Goal: Information Seeking & Learning: Learn about a topic

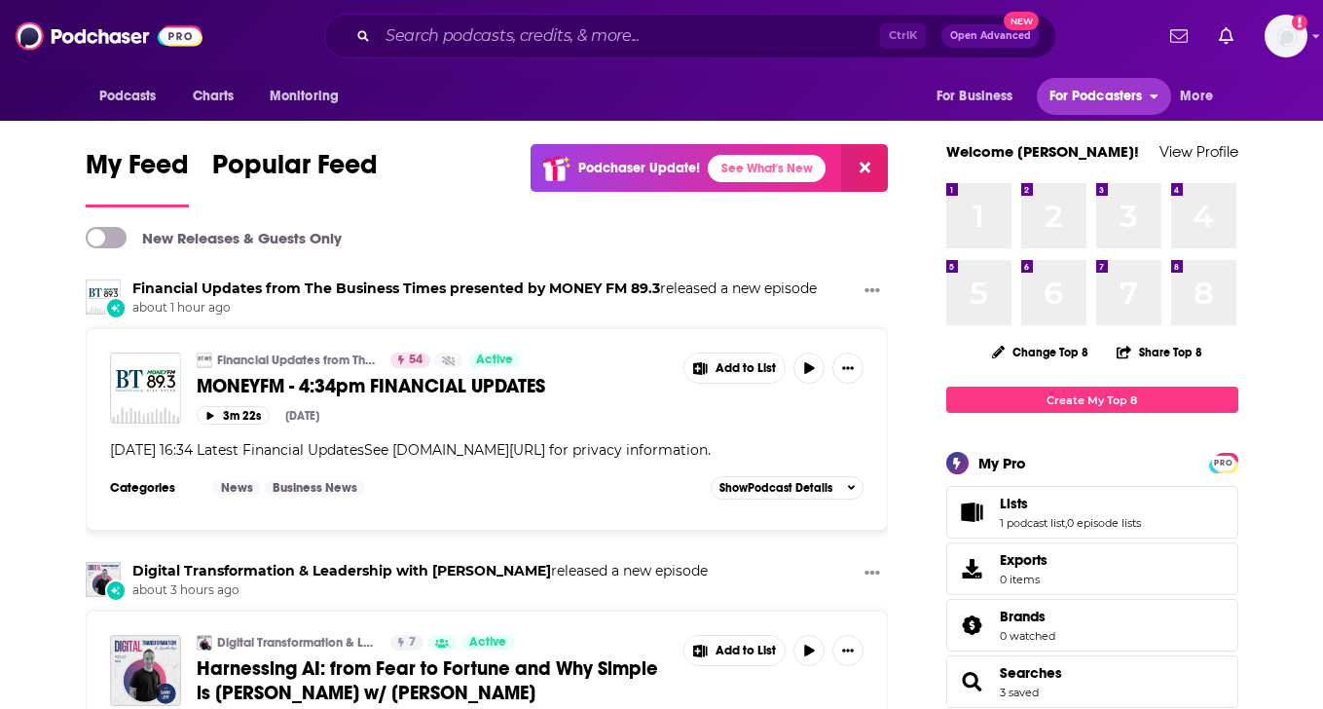
click at [1144, 95] on button "For Podcasters" at bounding box center [1104, 96] width 134 height 37
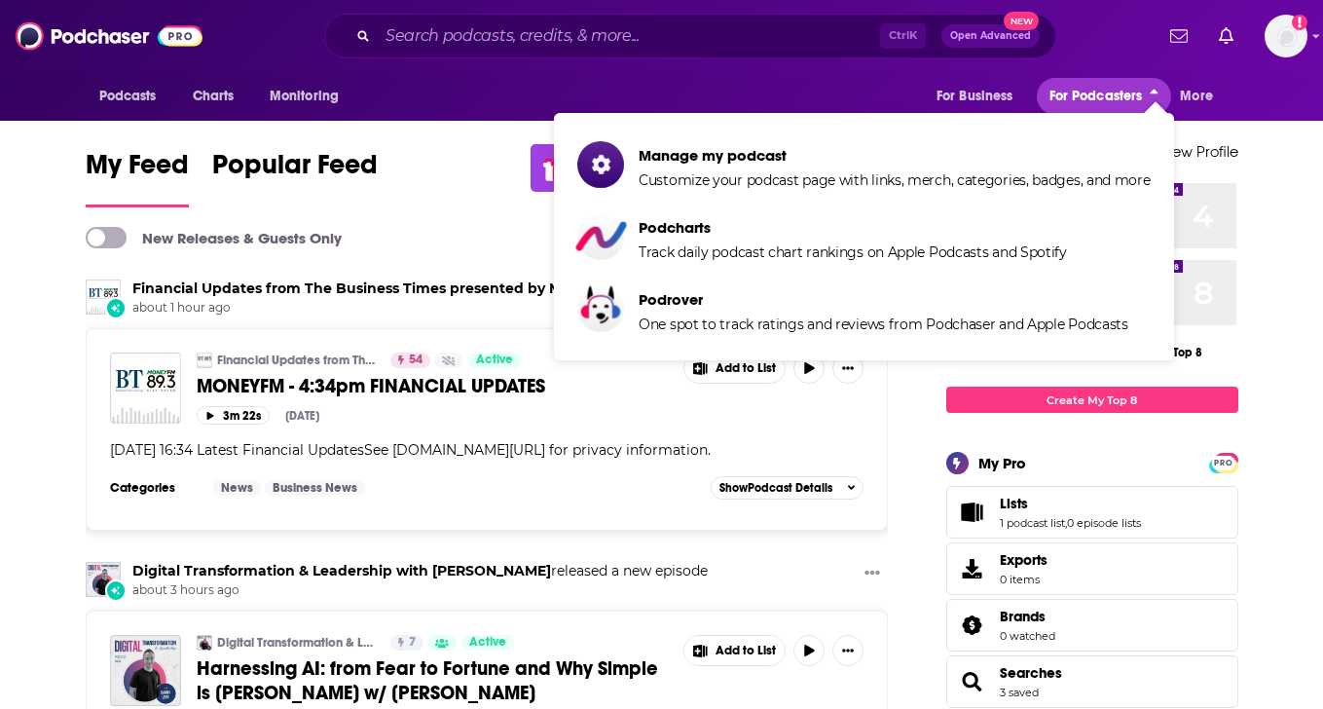
click at [1144, 95] on button "For Podcasters" at bounding box center [1104, 96] width 134 height 37
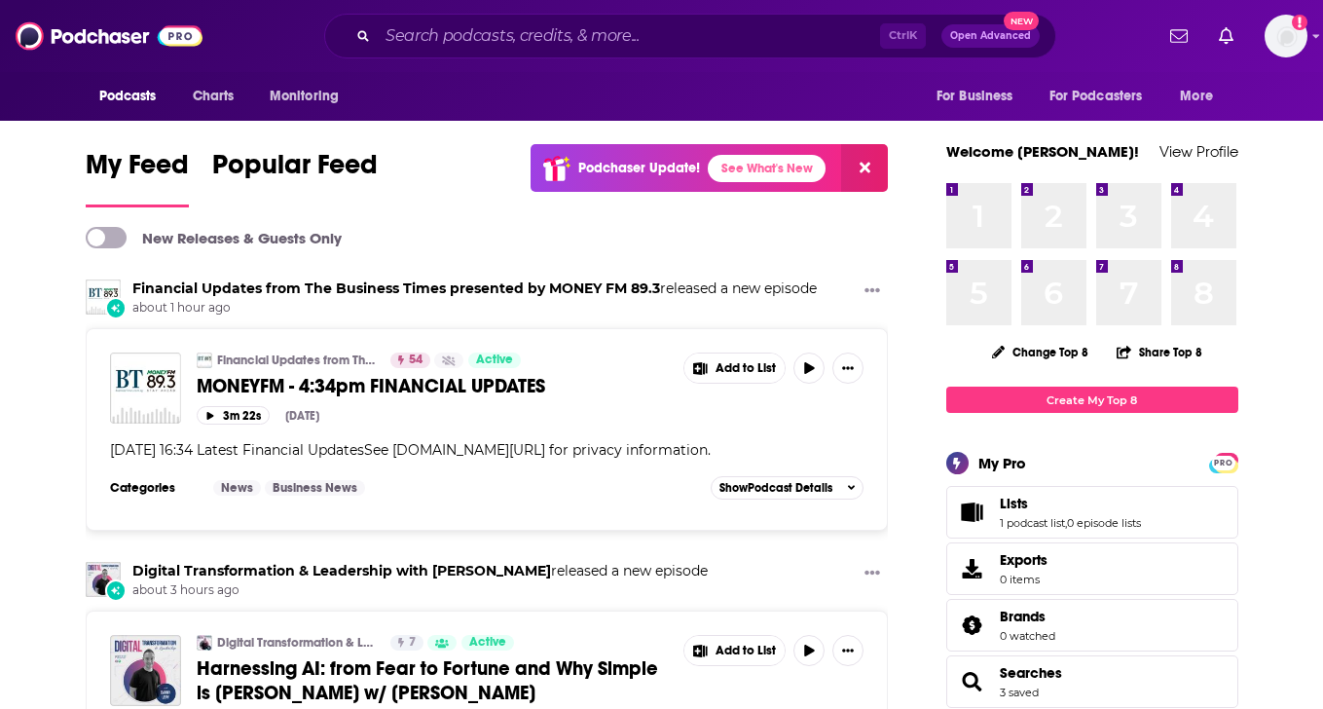
click at [135, 101] on span "Podcasts" at bounding box center [127, 96] width 57 height 27
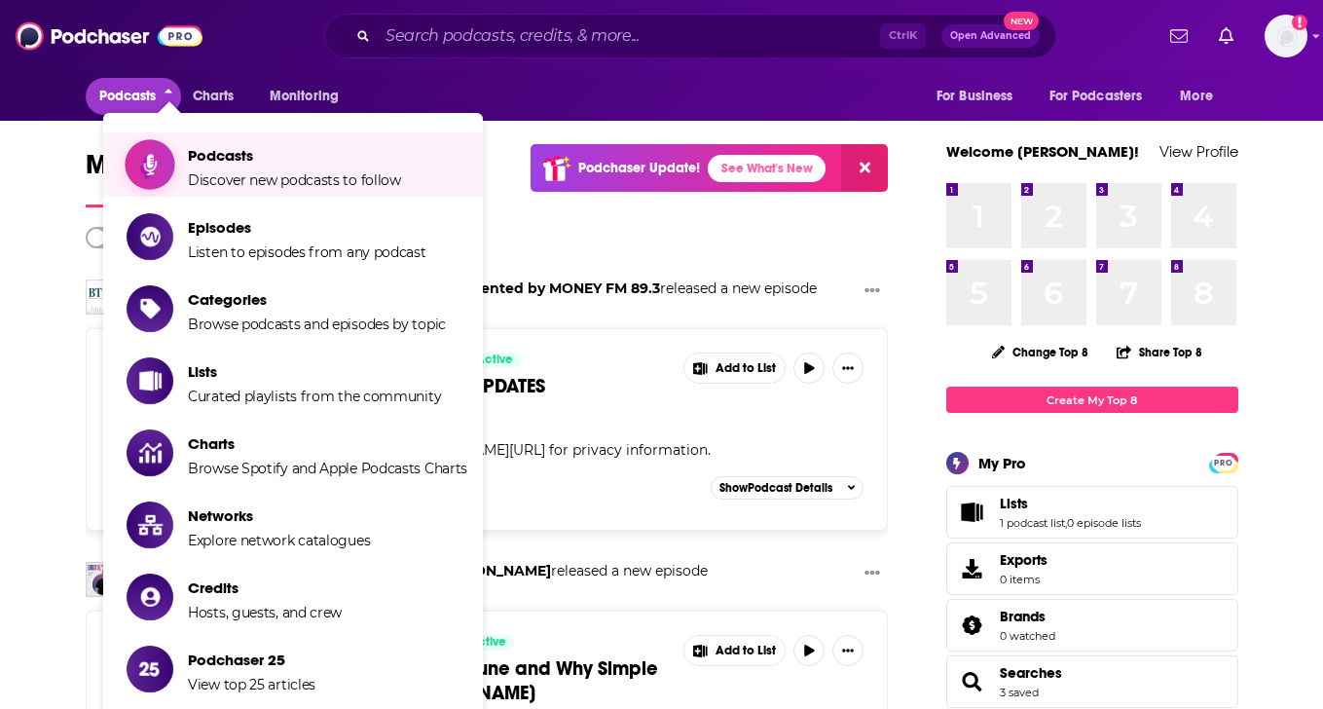
click at [290, 180] on span "Discover new podcasts to follow" at bounding box center [294, 180] width 213 height 18
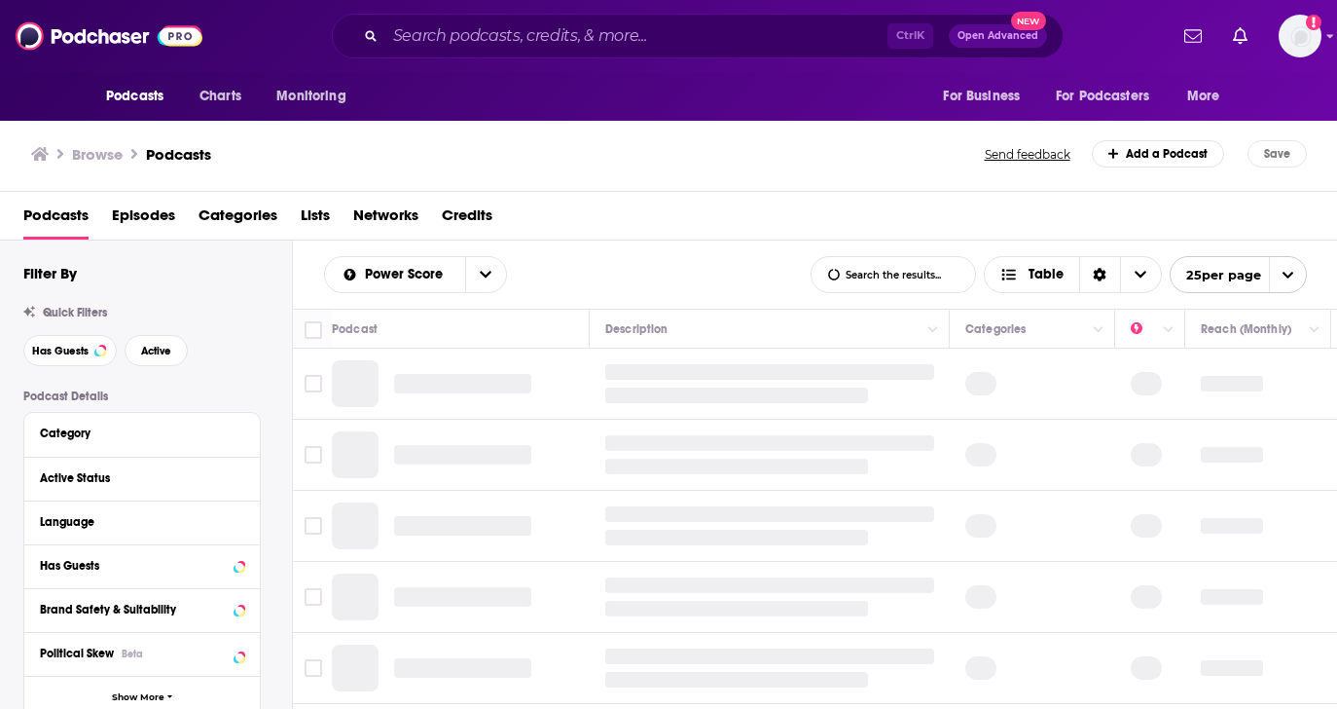
scroll to position [97, 0]
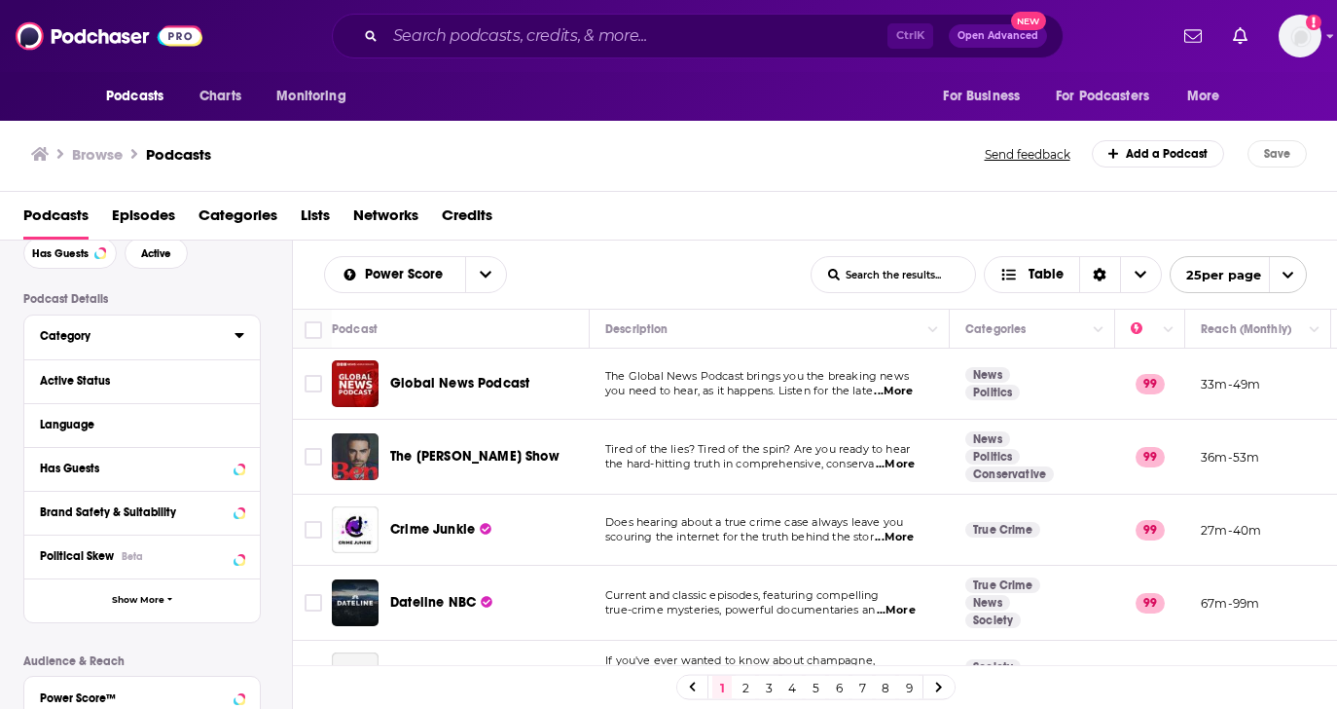
click at [232, 338] on button "Category" at bounding box center [137, 335] width 195 height 24
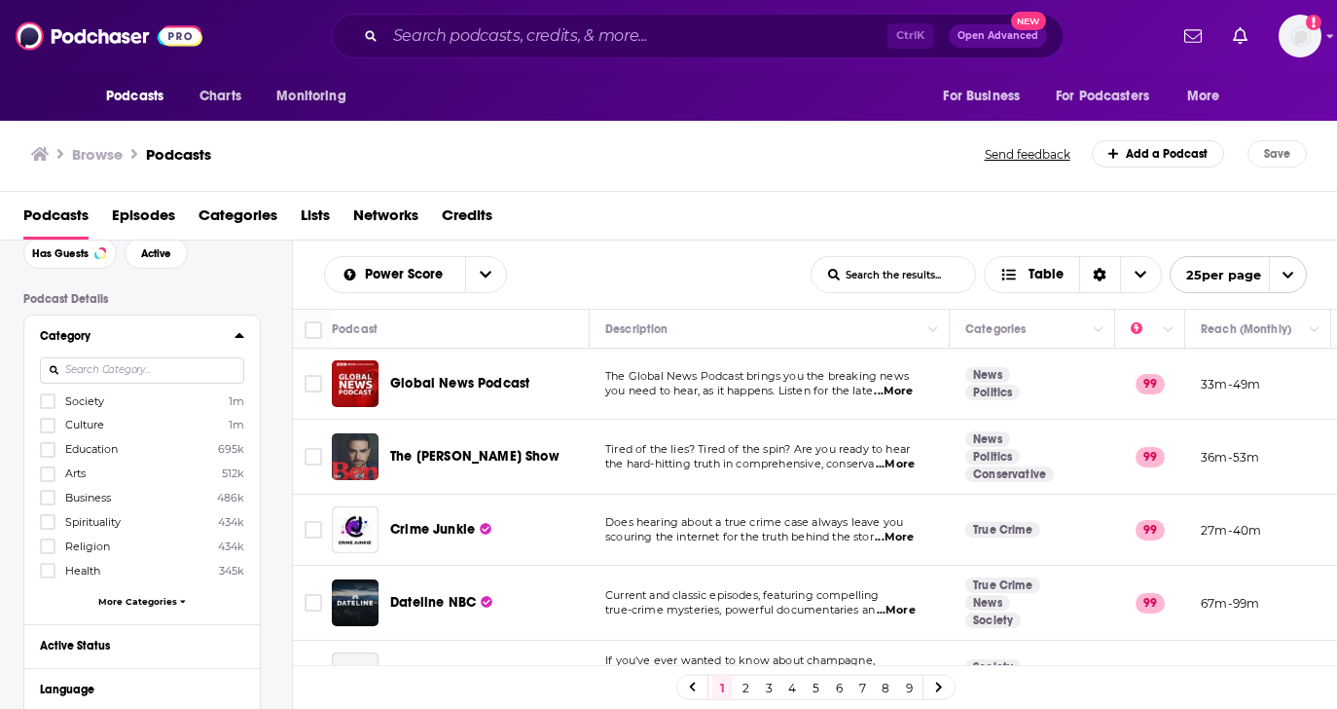
click at [165, 602] on span "More Categories" at bounding box center [137, 601] width 79 height 11
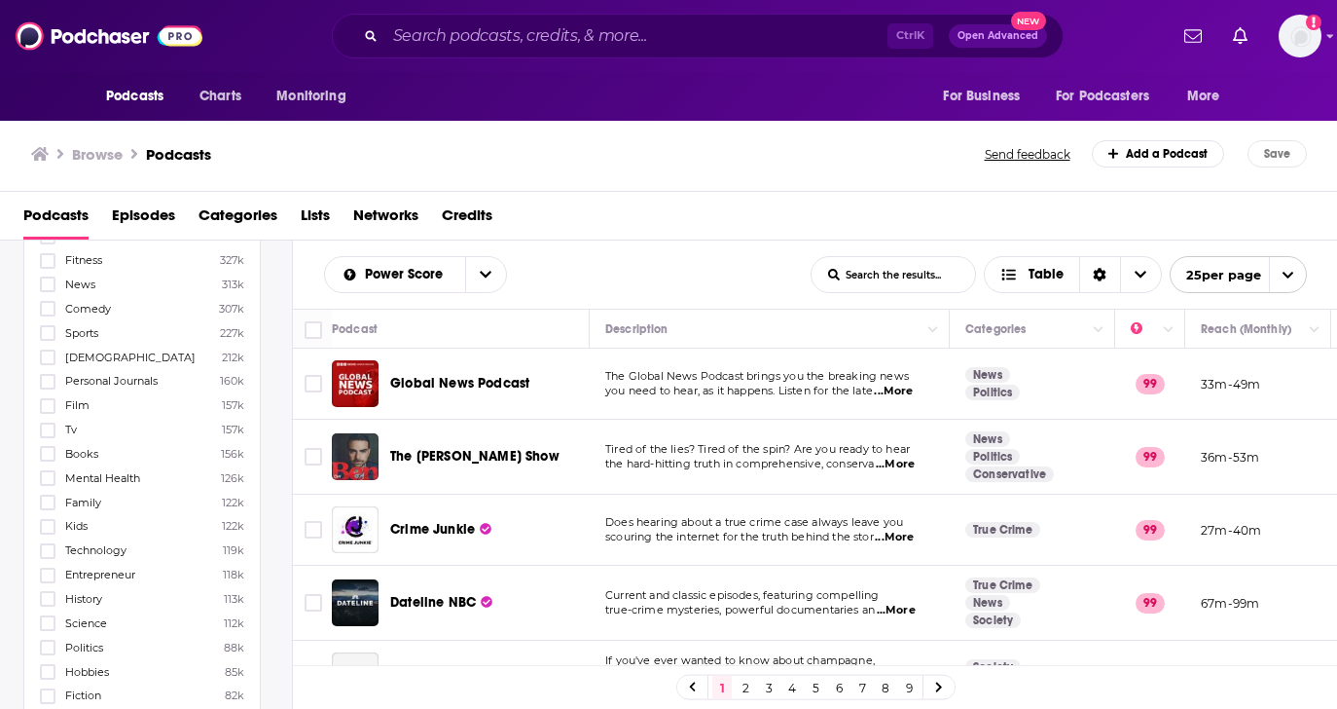
scroll to position [487, 0]
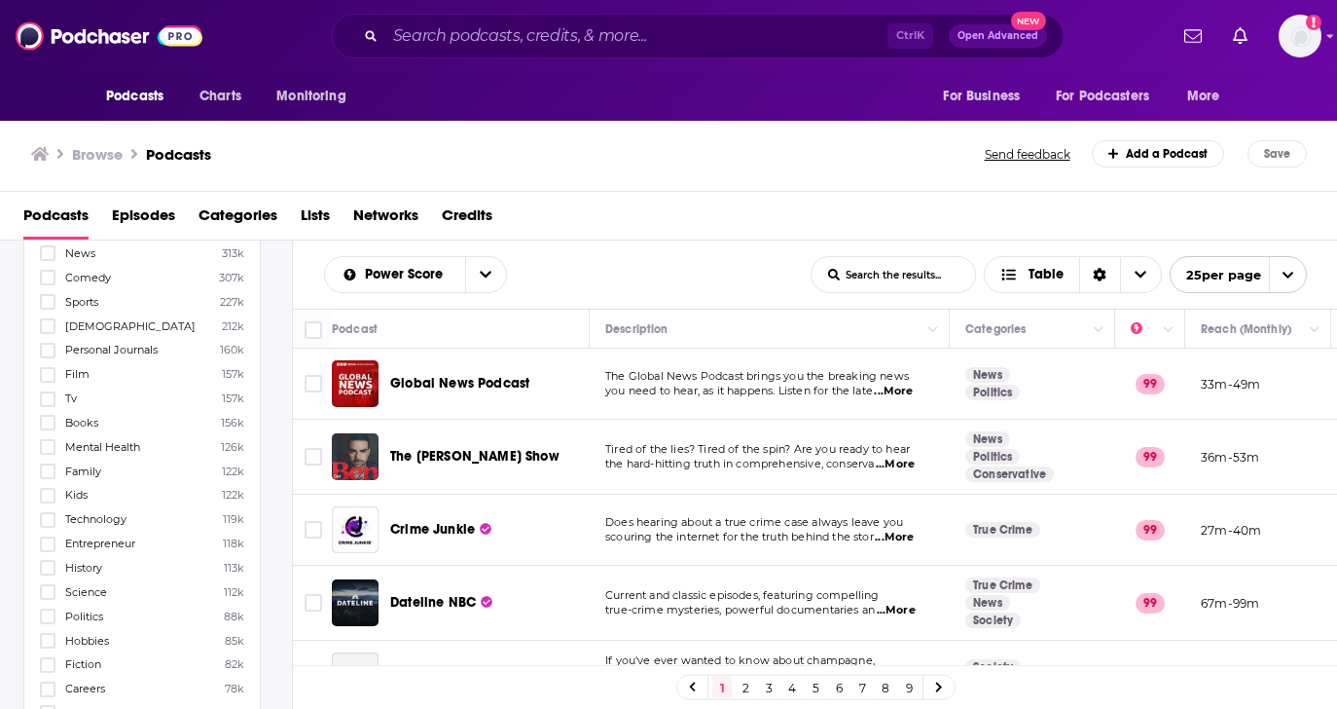
click at [105, 516] on span "Technology" at bounding box center [95, 519] width 61 height 14
click at [48, 526] on input "multiSelectOption-technology-21" at bounding box center [48, 526] width 0 height 0
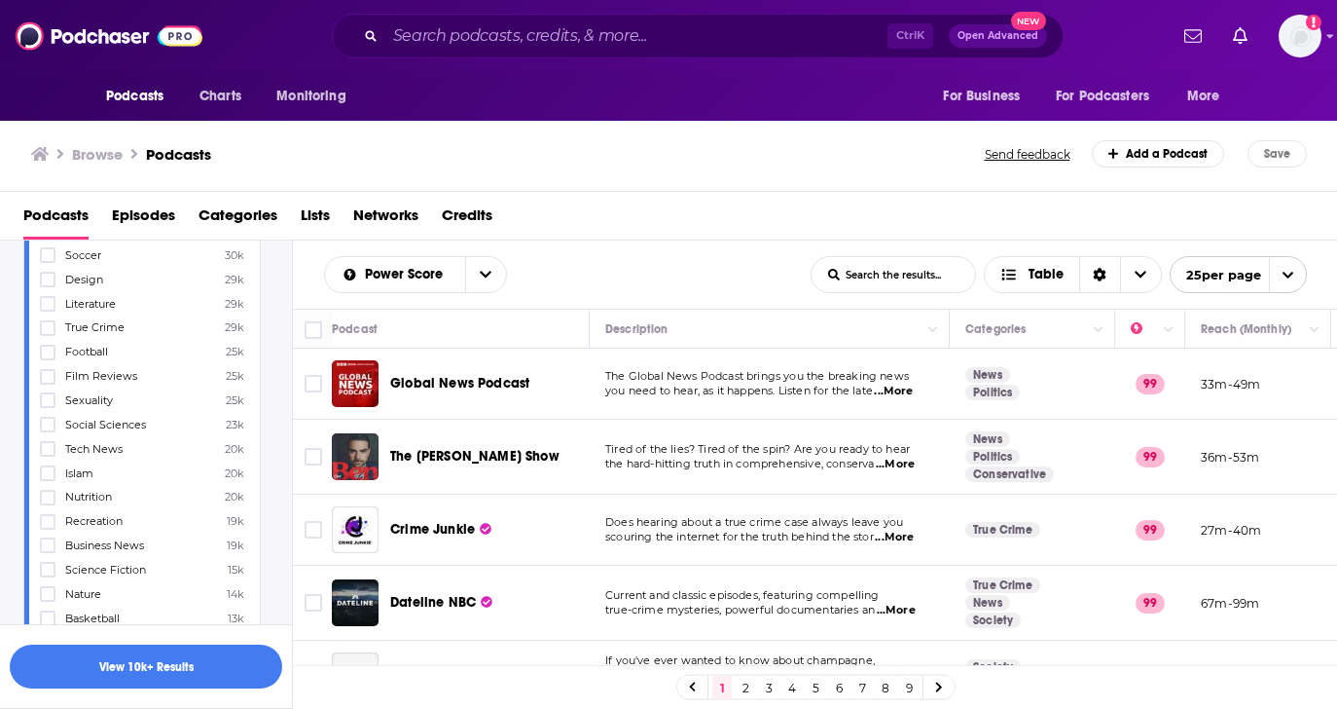
scroll to position [1460, 0]
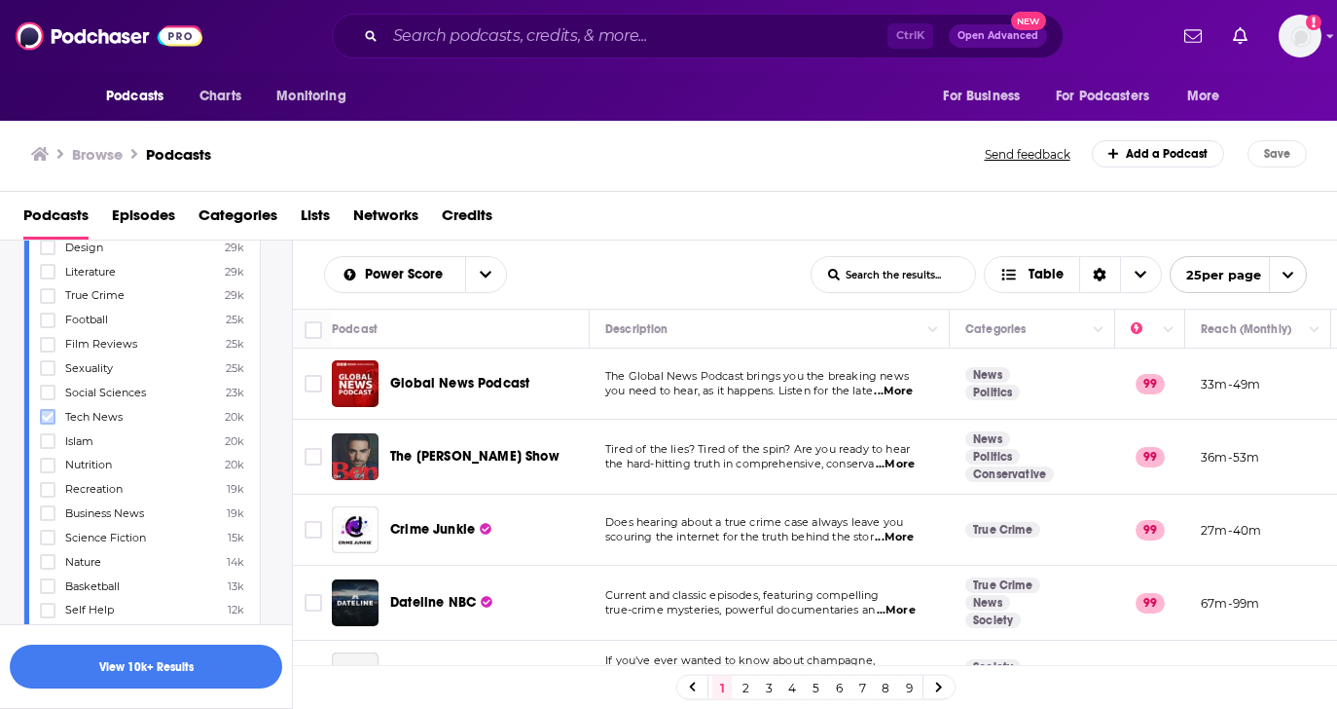
click at [52, 420] on icon at bounding box center [48, 417] width 12 height 12
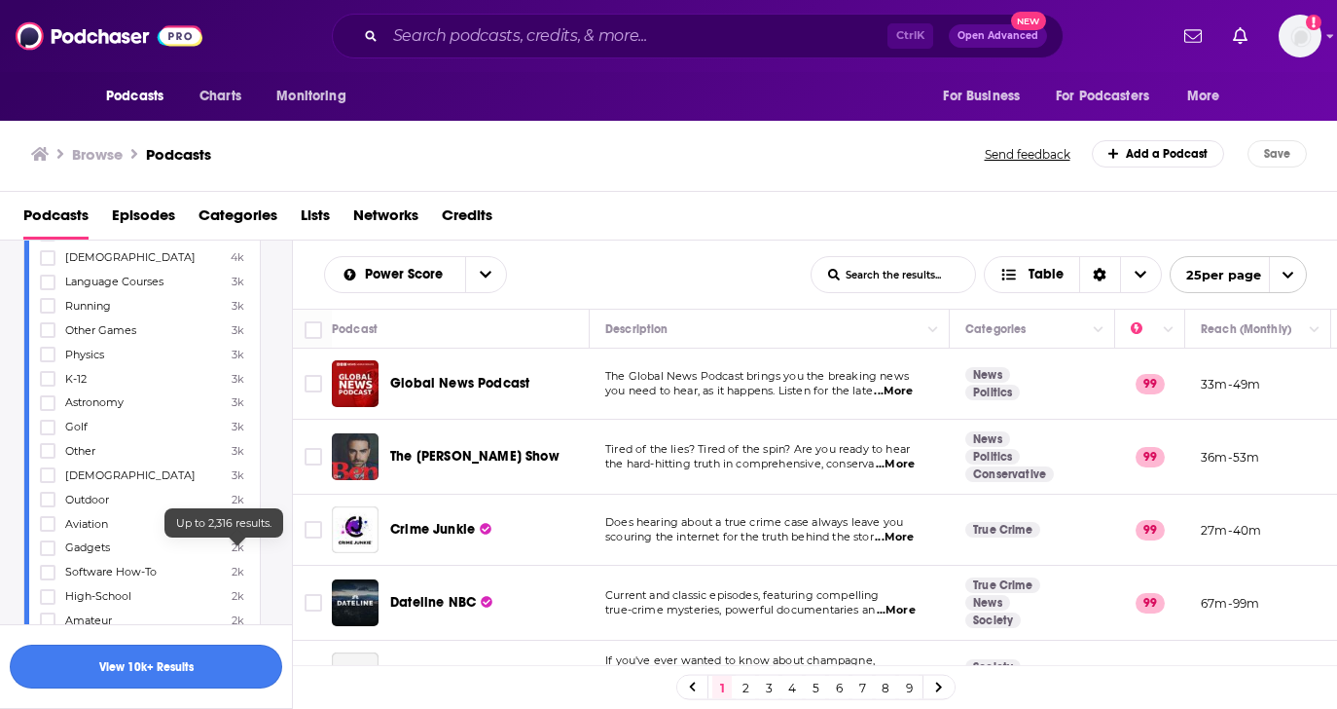
scroll to position [2336, 0]
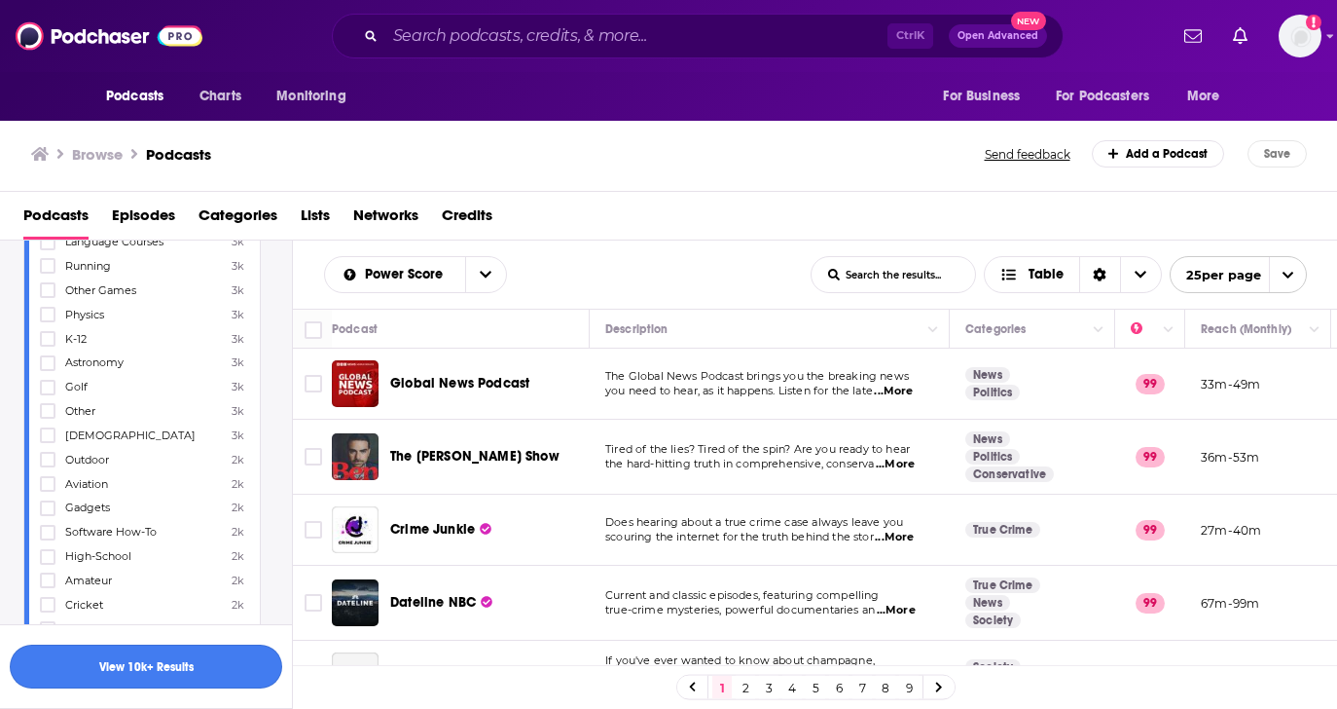
click at [215, 671] on button "View 10k+ Results" at bounding box center [146, 666] width 273 height 44
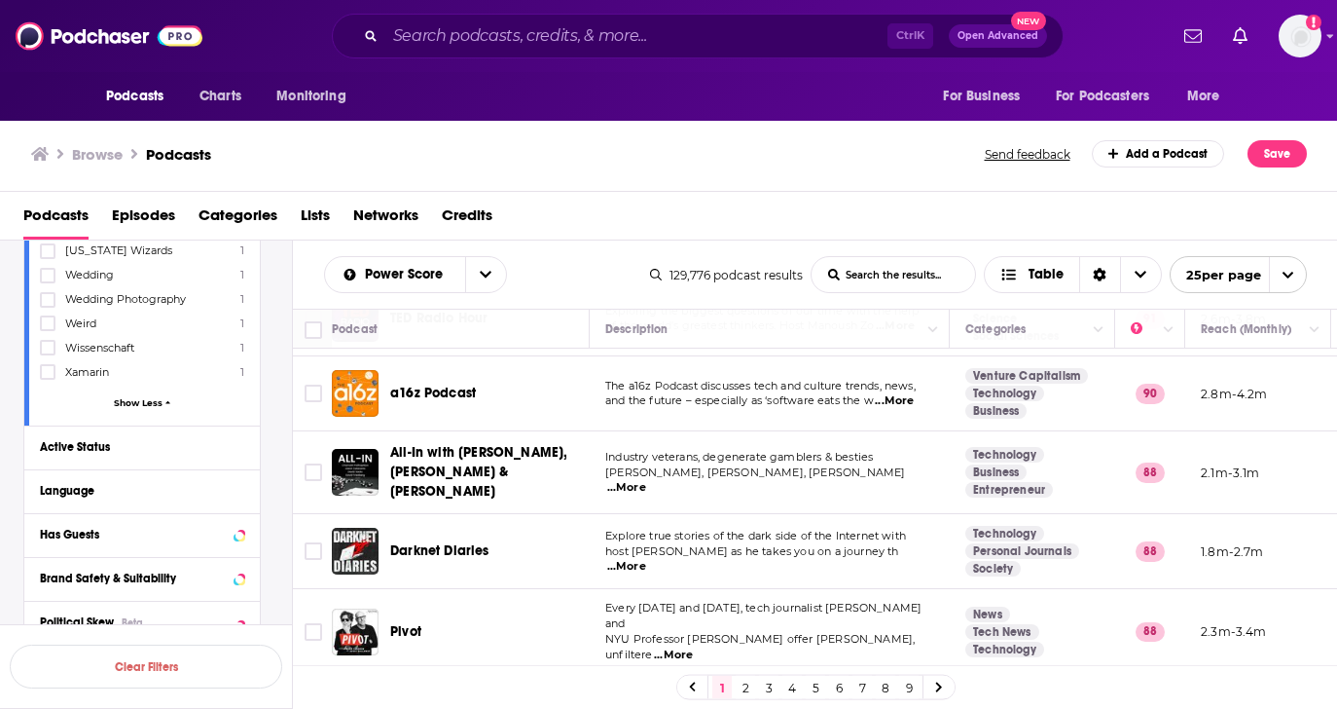
scroll to position [9752, 0]
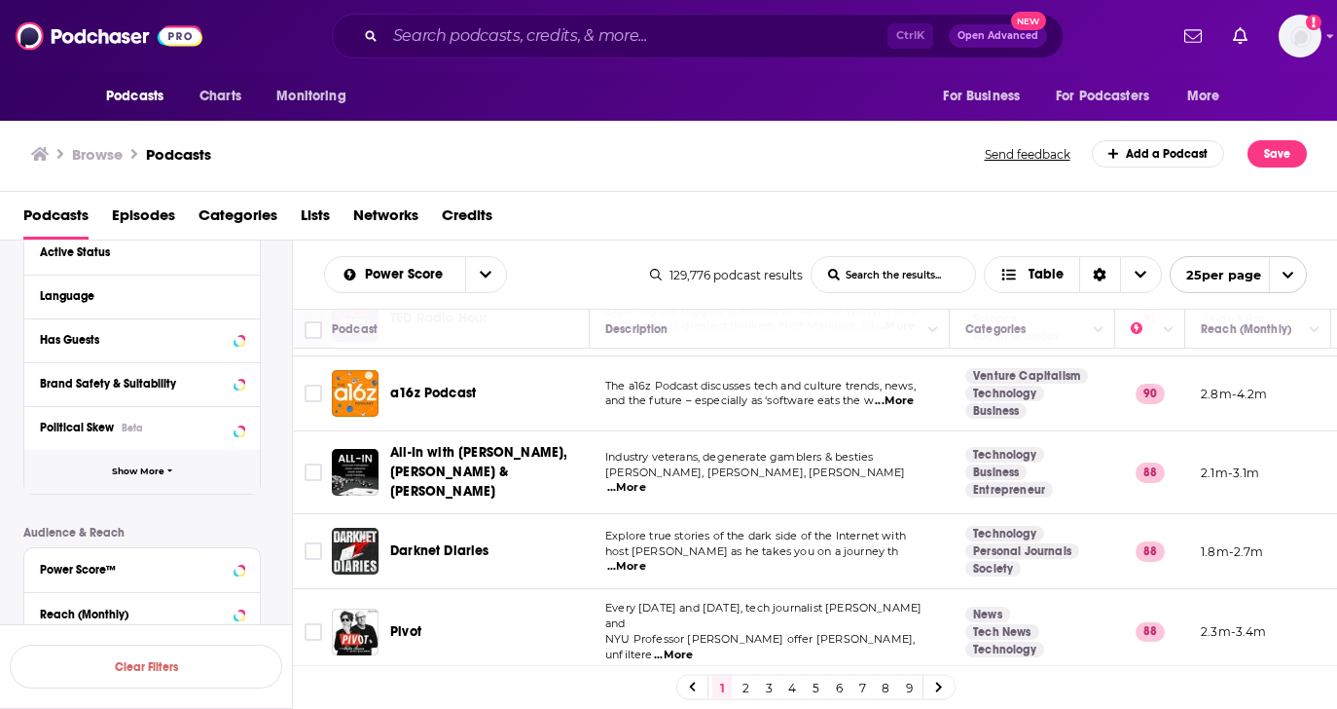
click at [176, 469] on button "Show More" at bounding box center [142, 472] width 236 height 44
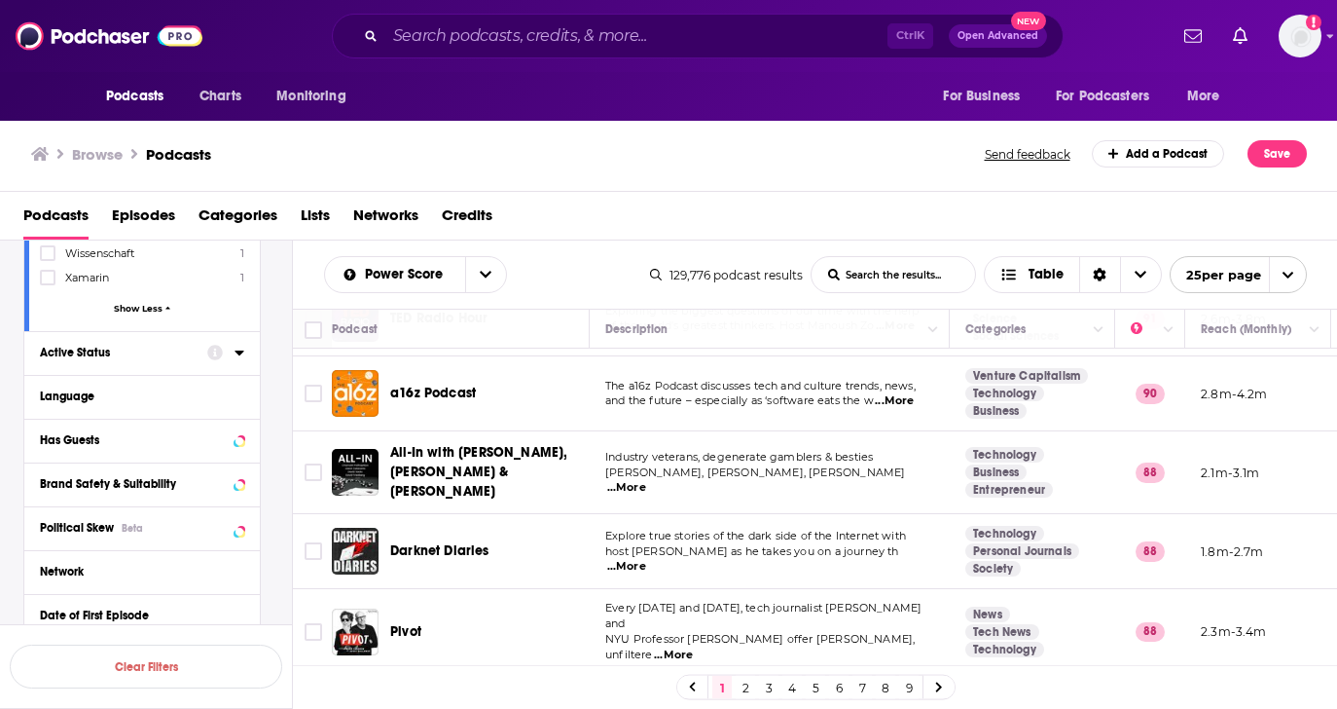
scroll to position [9757, 0]
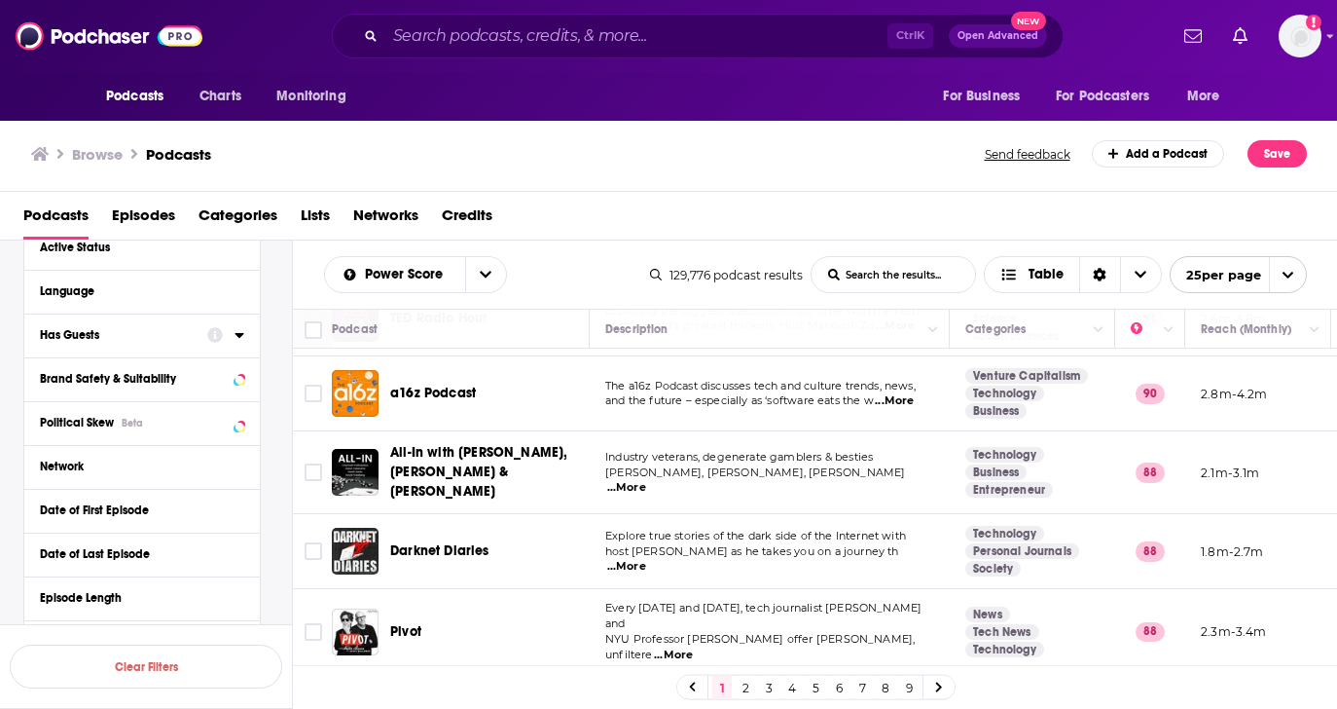
click at [230, 334] on div at bounding box center [225, 334] width 37 height 24
click at [243, 334] on icon at bounding box center [239, 335] width 9 height 5
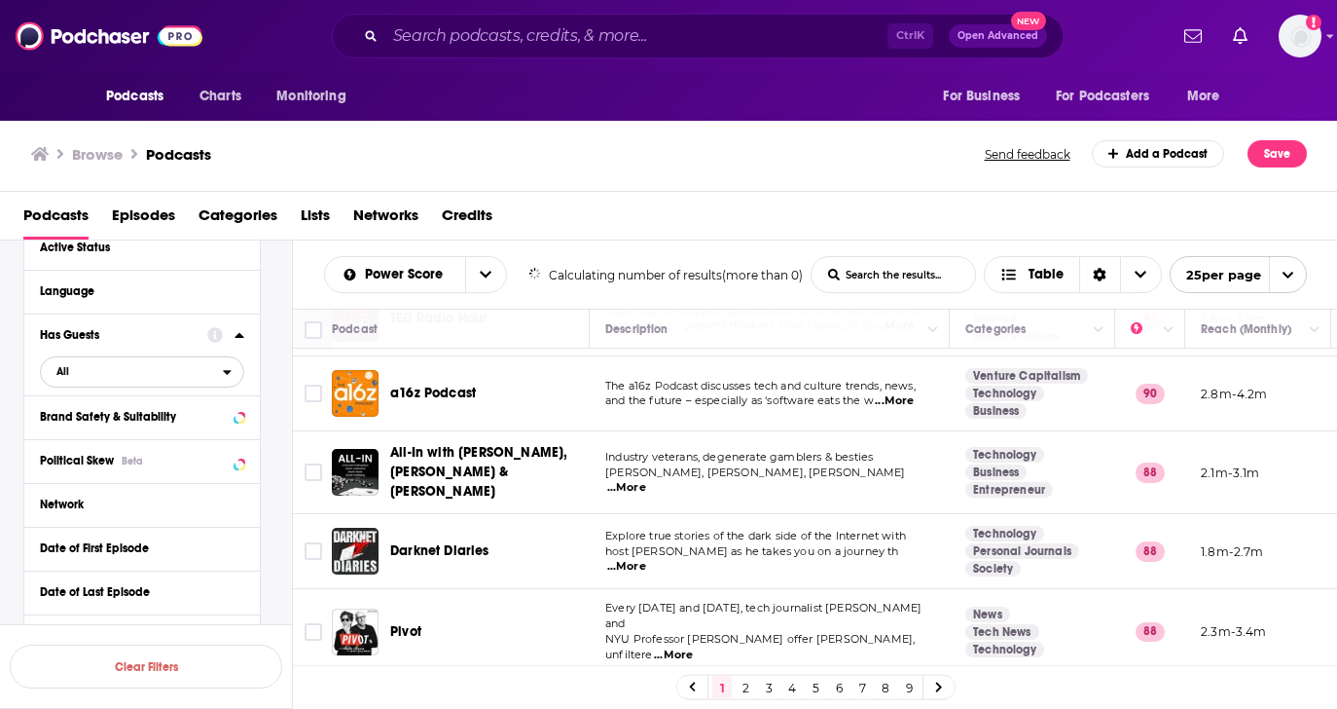
click at [196, 368] on span "All" at bounding box center [132, 371] width 182 height 25
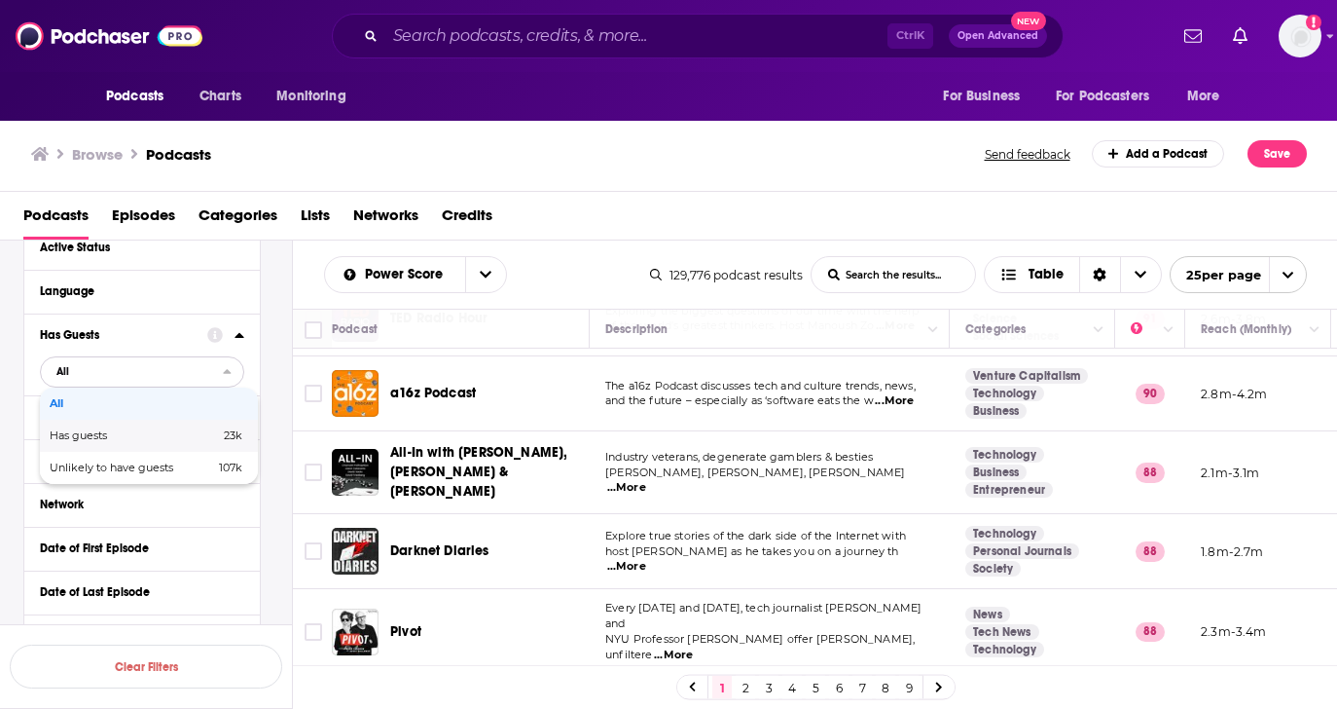
click at [196, 437] on span "23k" at bounding box center [203, 435] width 79 height 11
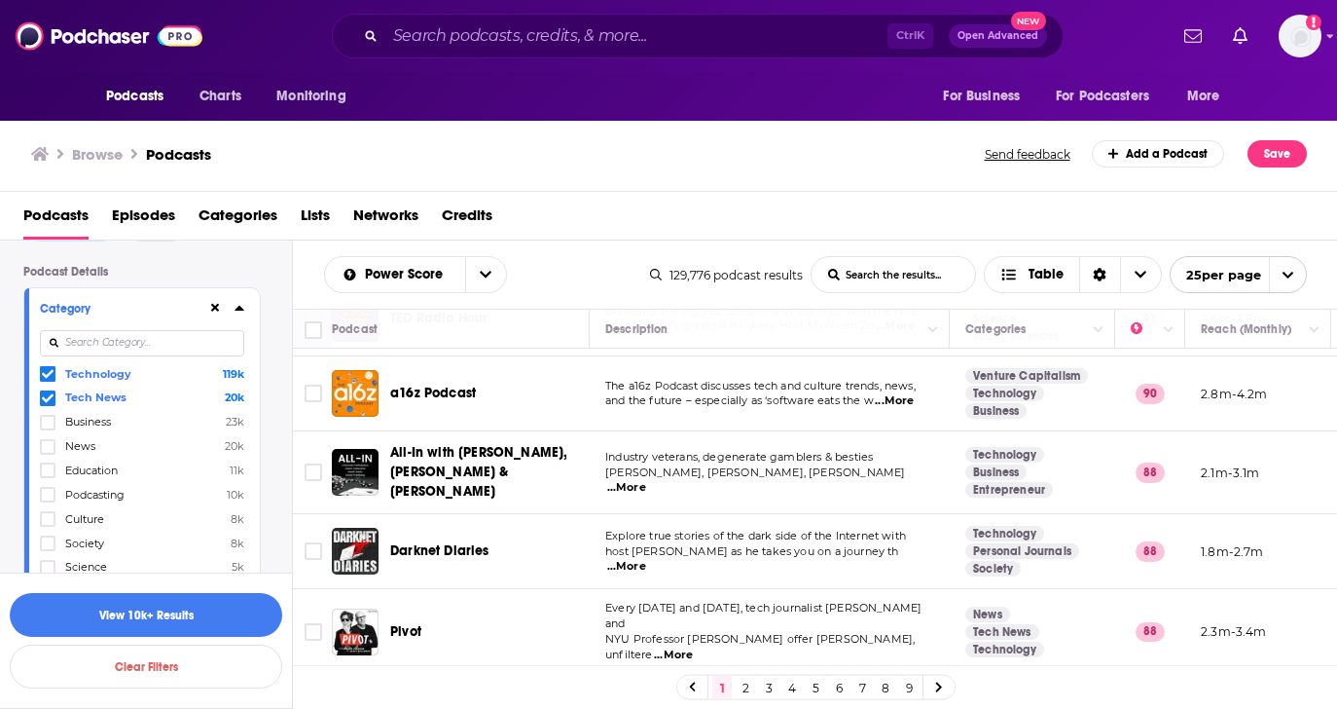
scroll to position [0, 0]
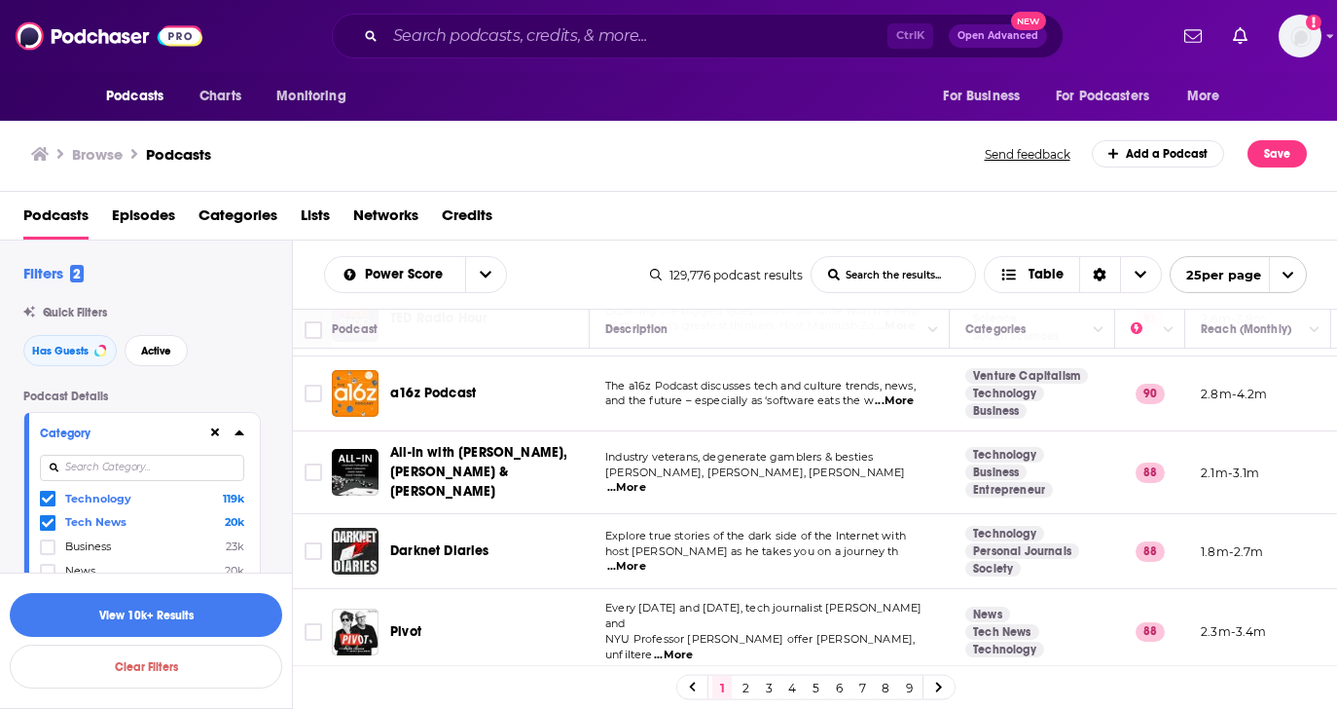
click at [237, 429] on icon at bounding box center [240, 432] width 10 height 16
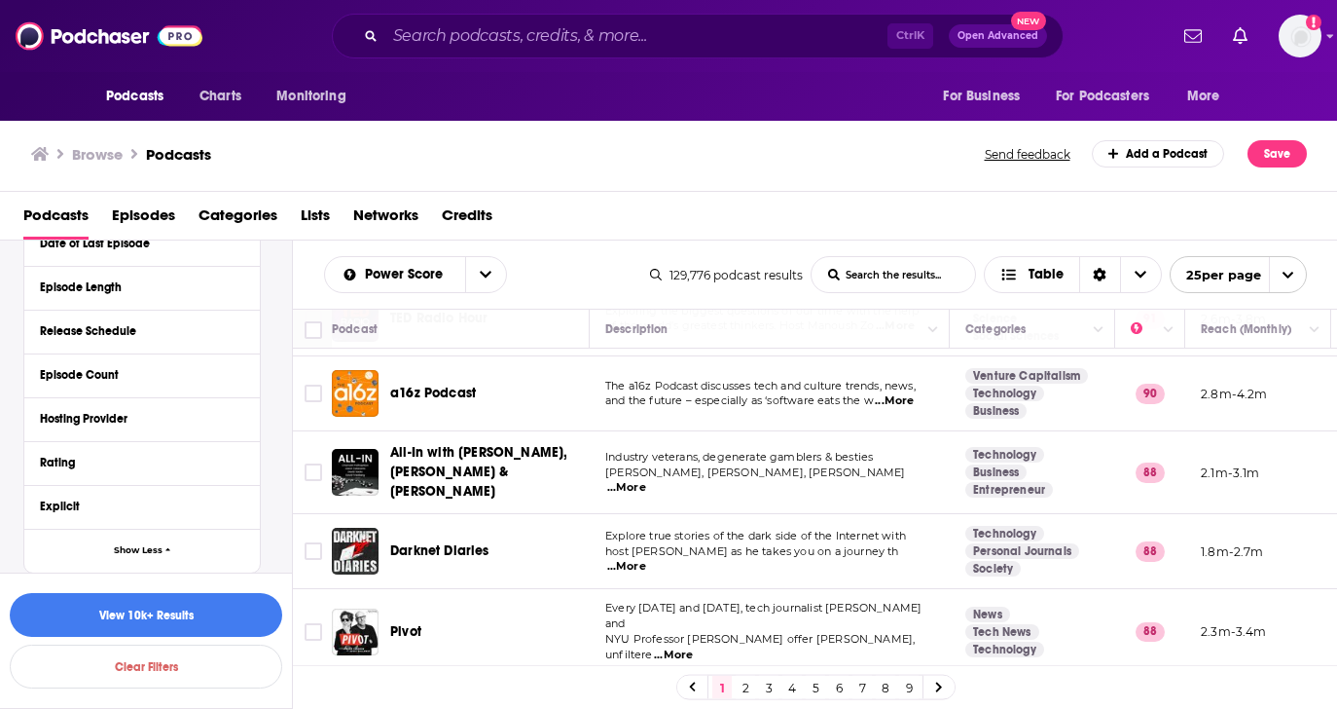
scroll to position [584, 0]
click at [244, 606] on button "View 10k+ Results" at bounding box center [146, 615] width 273 height 44
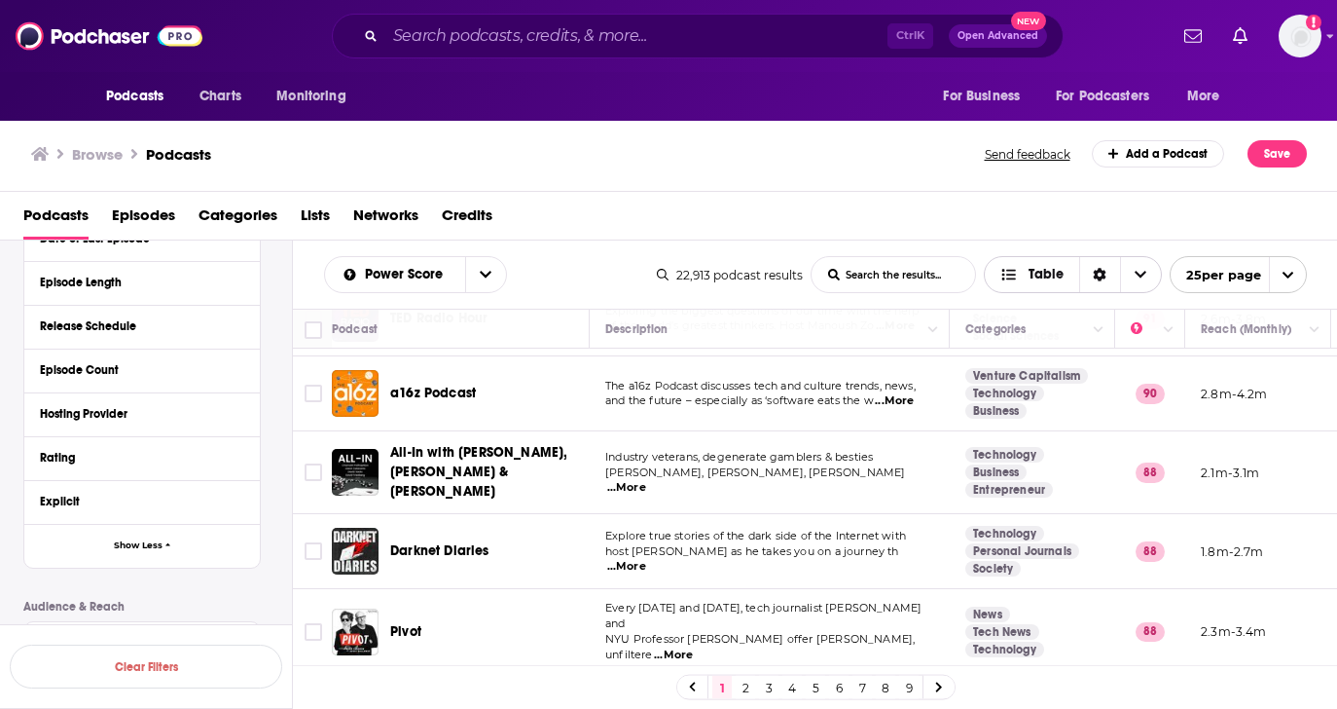
click at [1093, 277] on icon "Sort Direction" at bounding box center [1100, 275] width 14 height 14
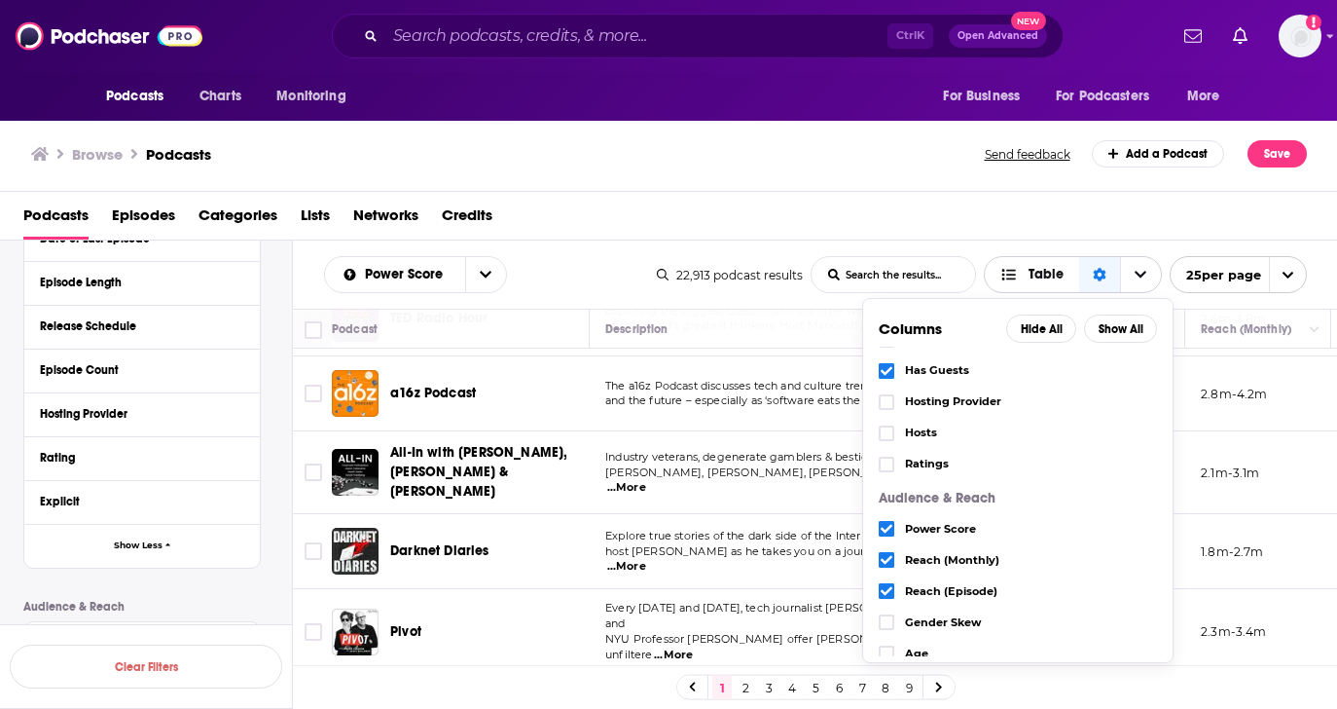
scroll to position [330, 0]
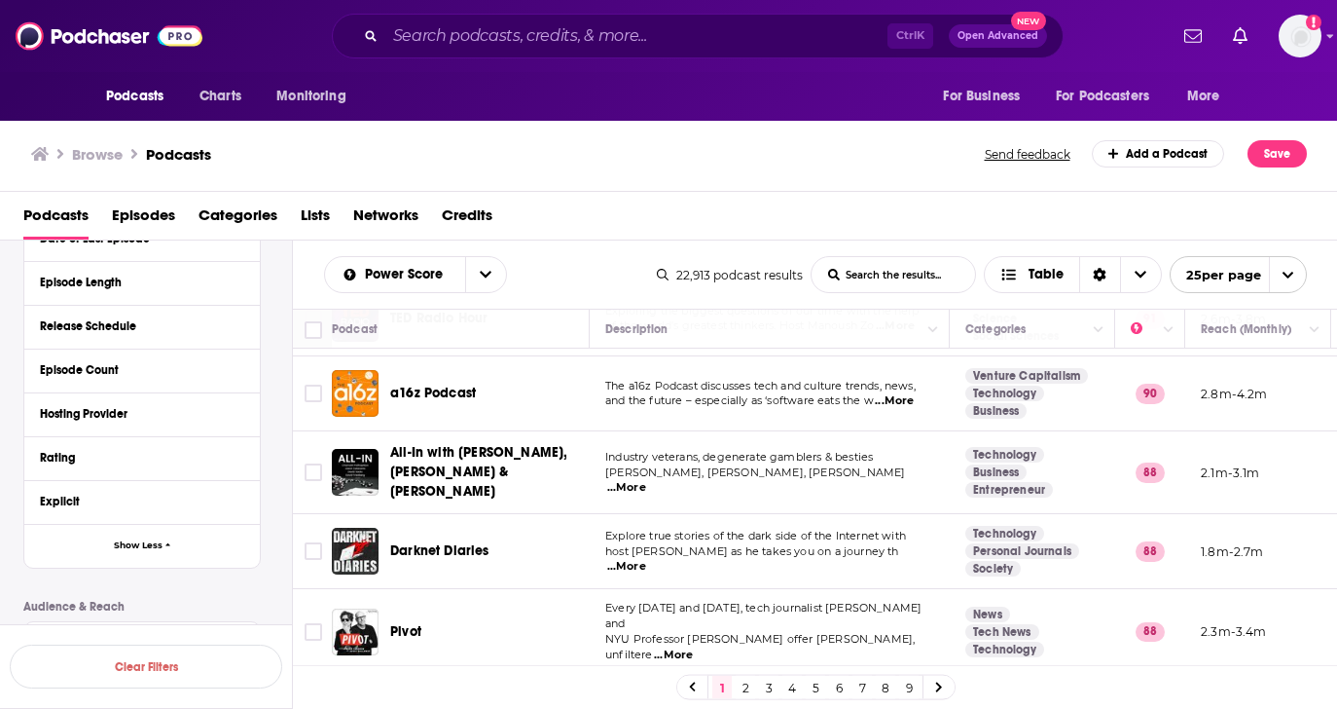
click at [1020, 201] on div "Podcasts Episodes Categories Lists Networks Credits" at bounding box center [672, 220] width 1299 height 40
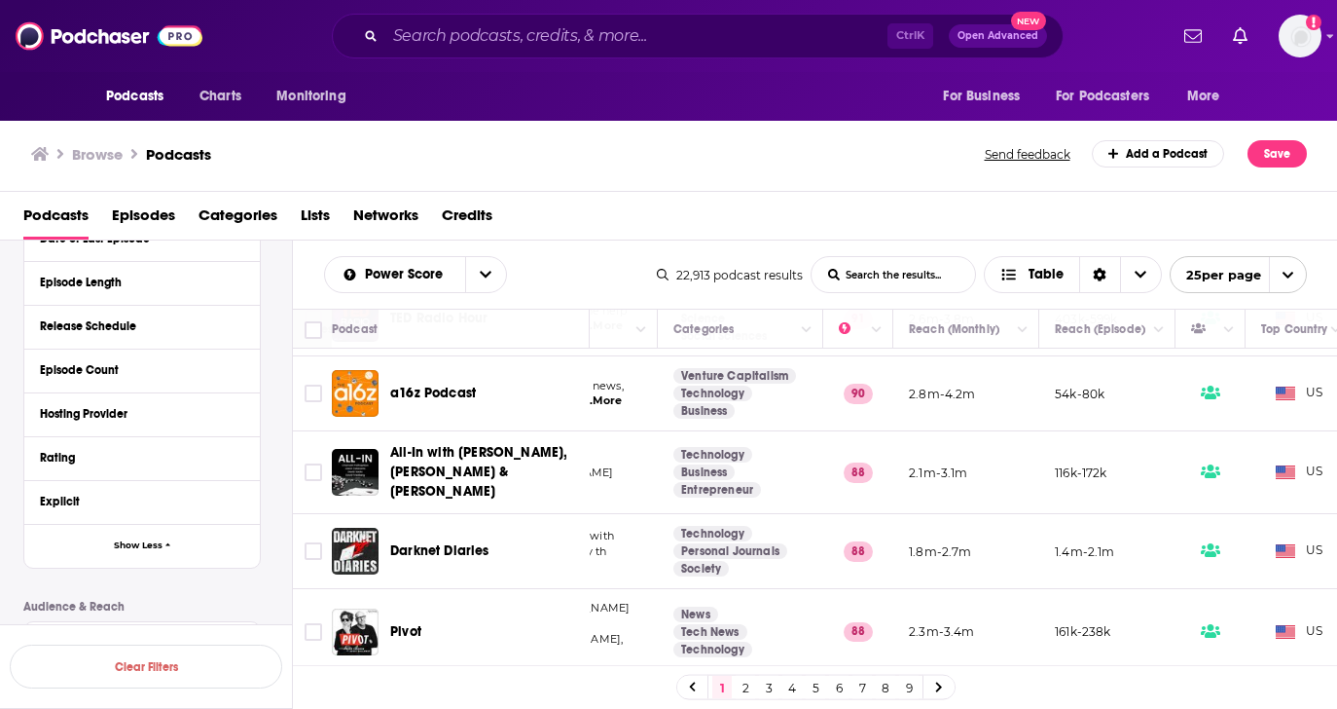
scroll to position [292, 433]
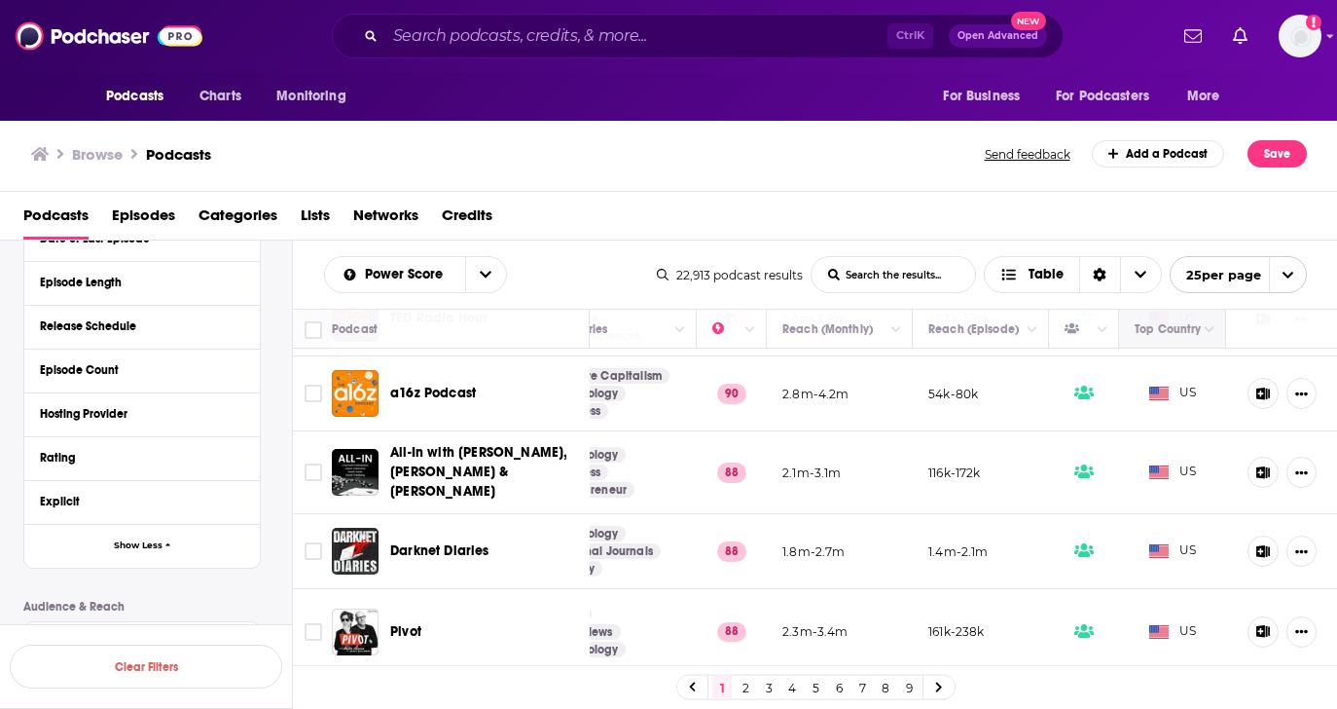
click at [1194, 343] on th "Top Country" at bounding box center [1172, 329] width 107 height 39
click at [1205, 331] on icon "Column Actions" at bounding box center [1210, 330] width 10 height 6
click at [1169, 477] on div at bounding box center [668, 354] width 1337 height 709
click at [1130, 274] on span "Choose View" at bounding box center [1140, 274] width 41 height 35
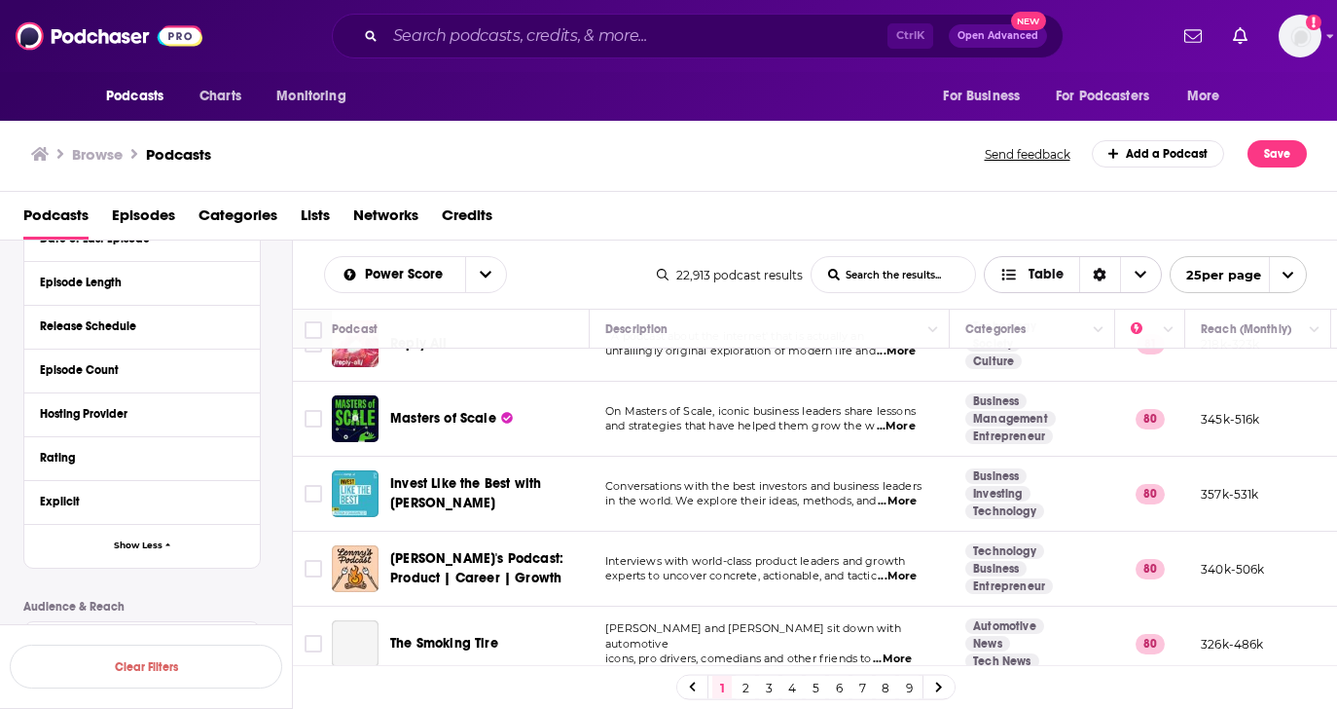
scroll to position [1551, 0]
click at [738, 690] on link "2" at bounding box center [745, 687] width 19 height 23
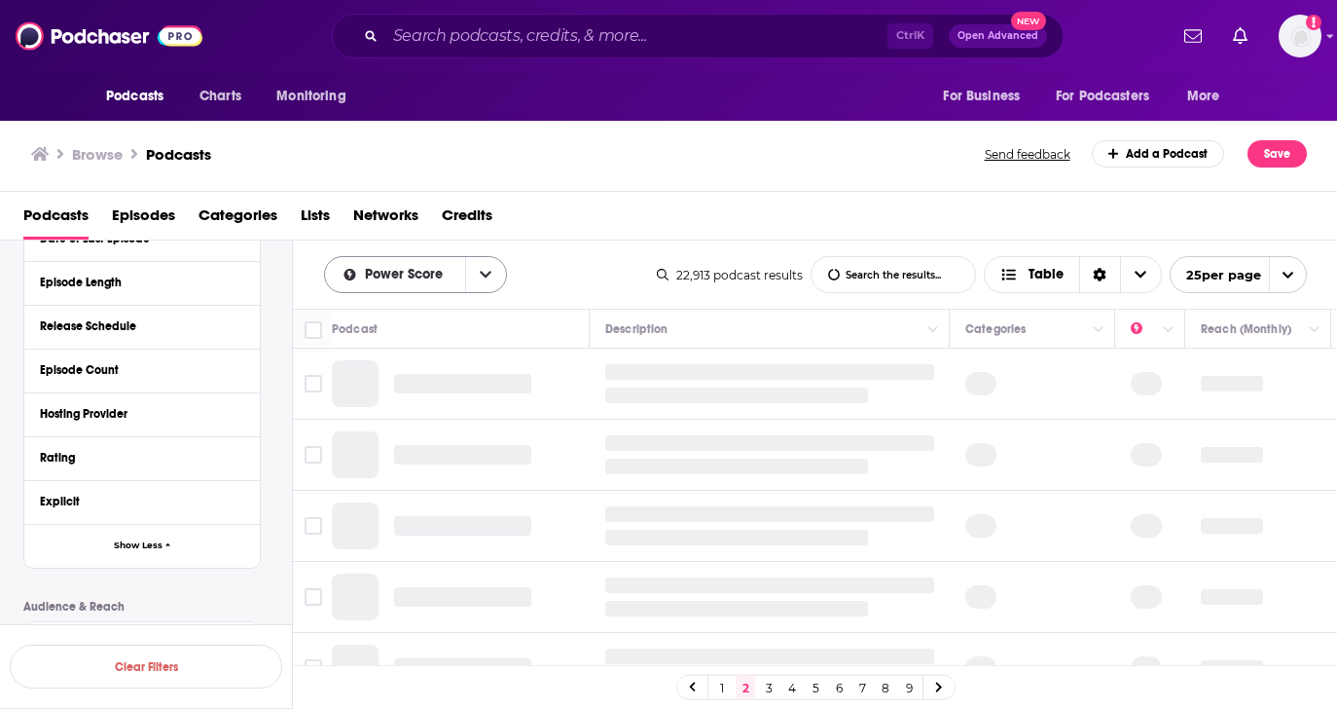
click at [473, 279] on button "open menu" at bounding box center [485, 274] width 41 height 35
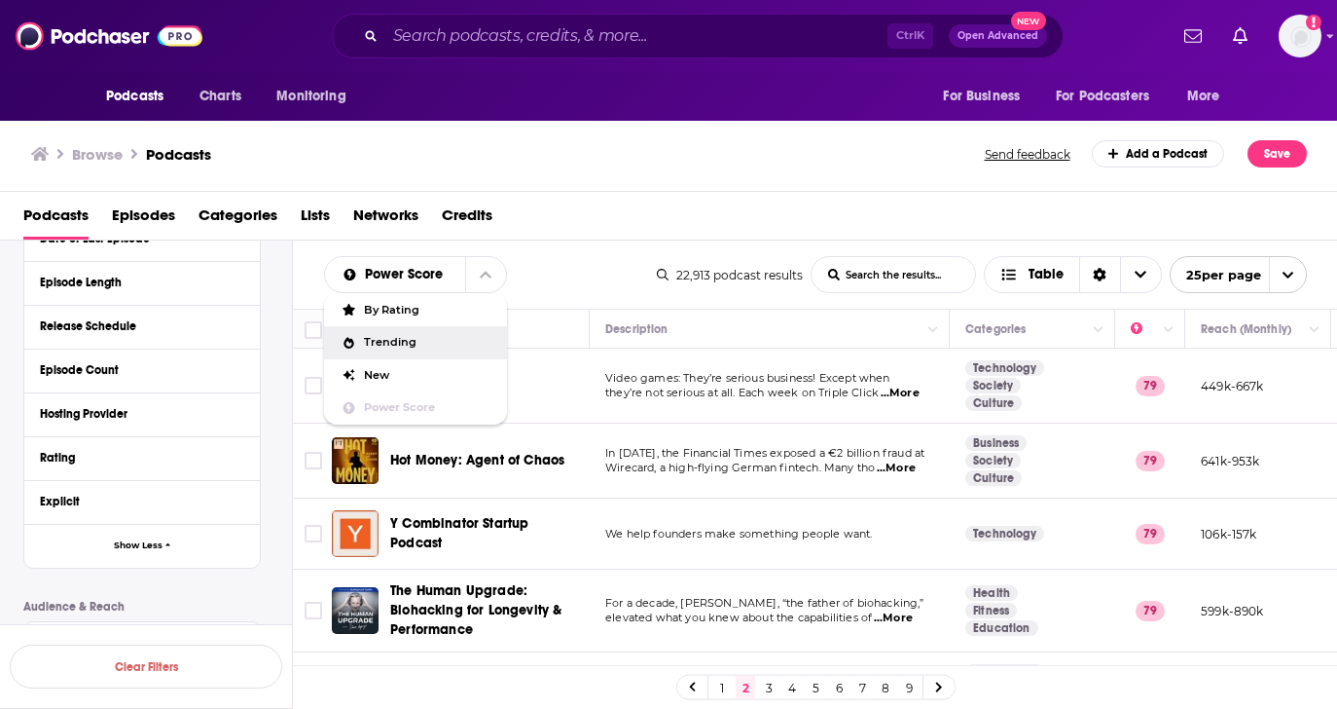
click at [469, 344] on span "Trending" at bounding box center [428, 342] width 128 height 11
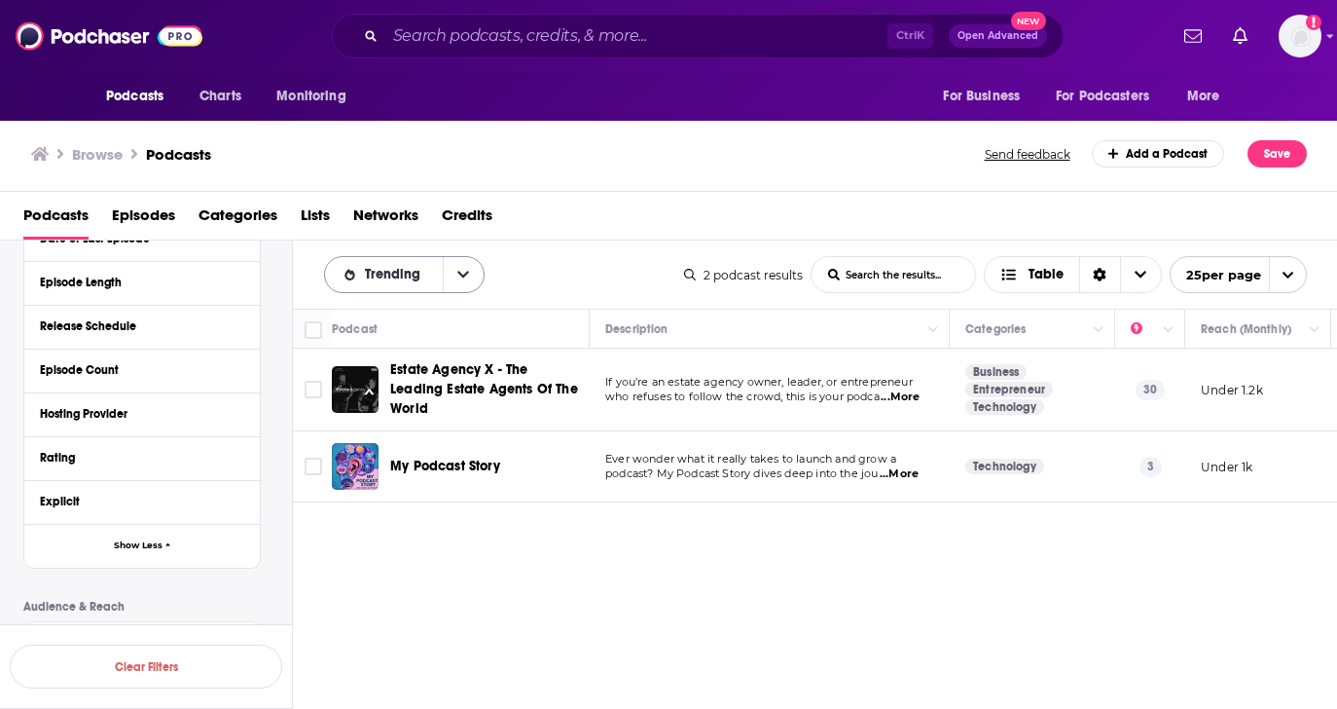
click at [469, 268] on button "open menu" at bounding box center [463, 274] width 41 height 35
click at [469, 268] on button "close menu" at bounding box center [463, 274] width 41 height 35
click at [469, 268] on button "open menu" at bounding box center [463, 274] width 41 height 35
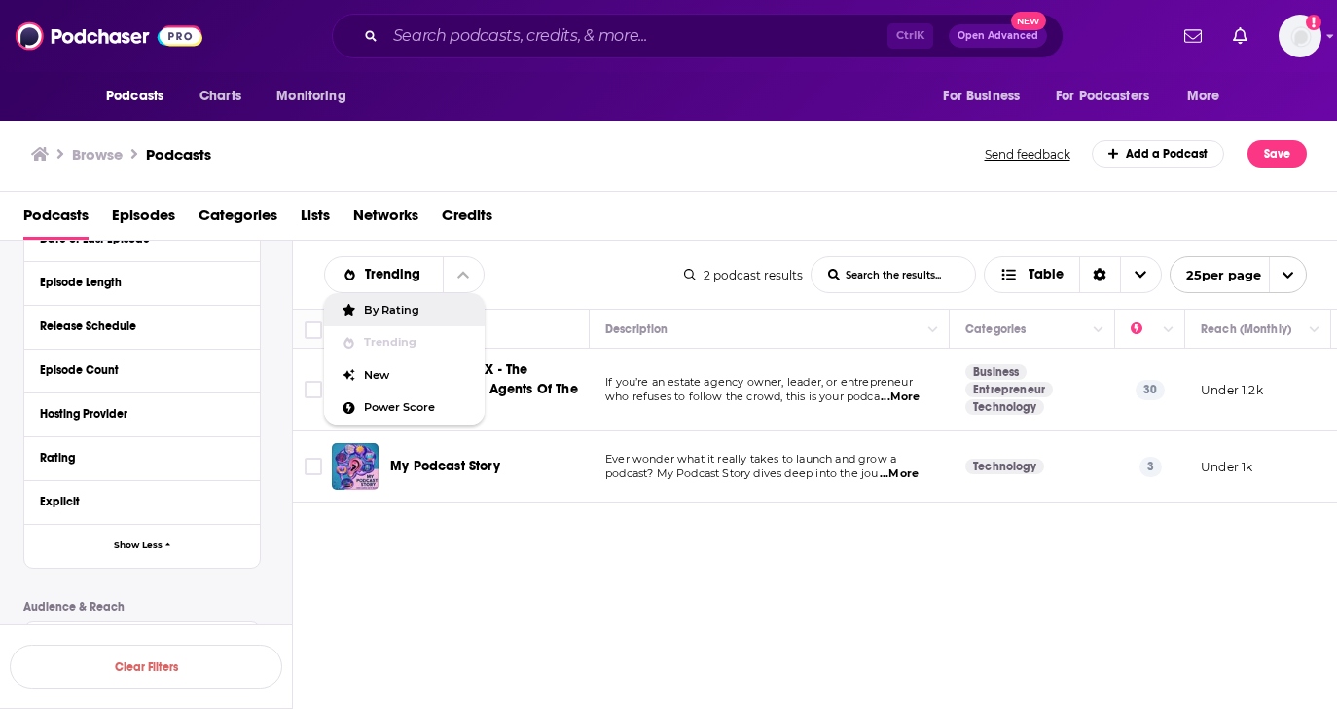
click at [447, 315] on div "By Rating" at bounding box center [404, 309] width 161 height 33
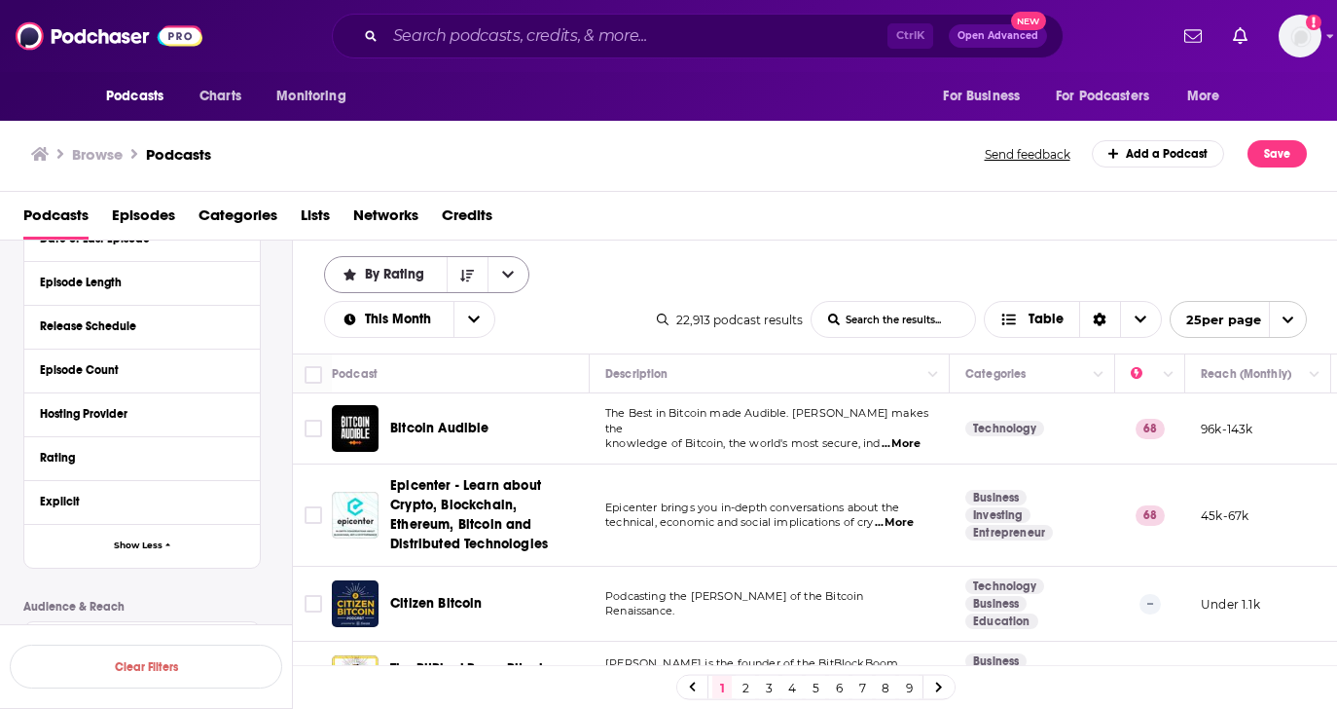
click at [521, 281] on button "open menu" at bounding box center [508, 274] width 41 height 35
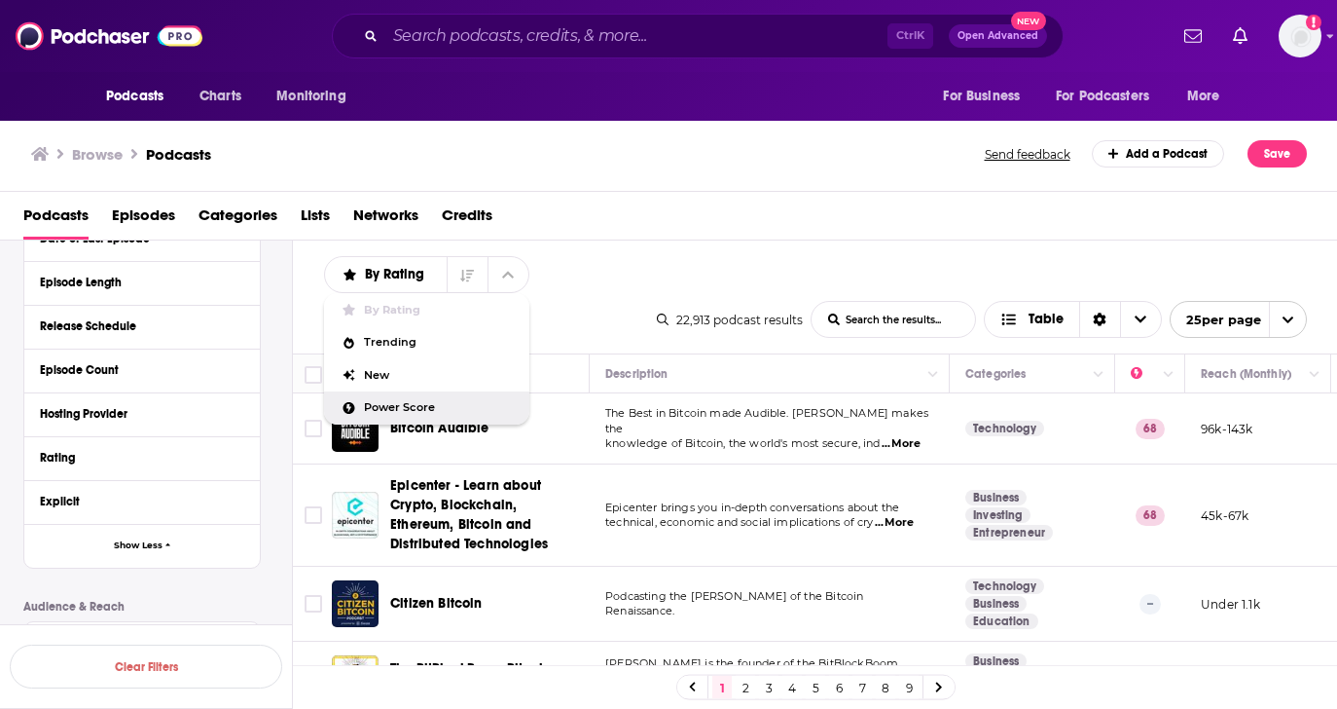
click at [464, 396] on div "Power Score" at bounding box center [426, 407] width 205 height 33
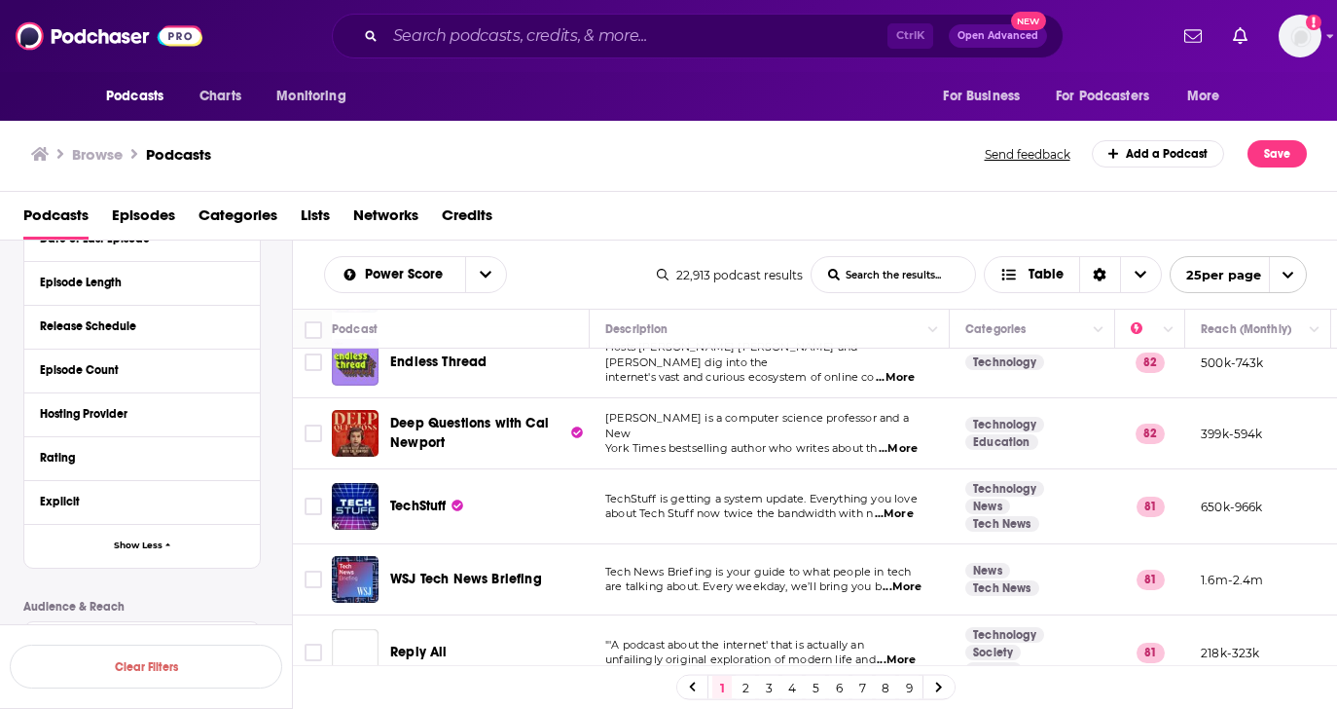
scroll to position [1551, 0]
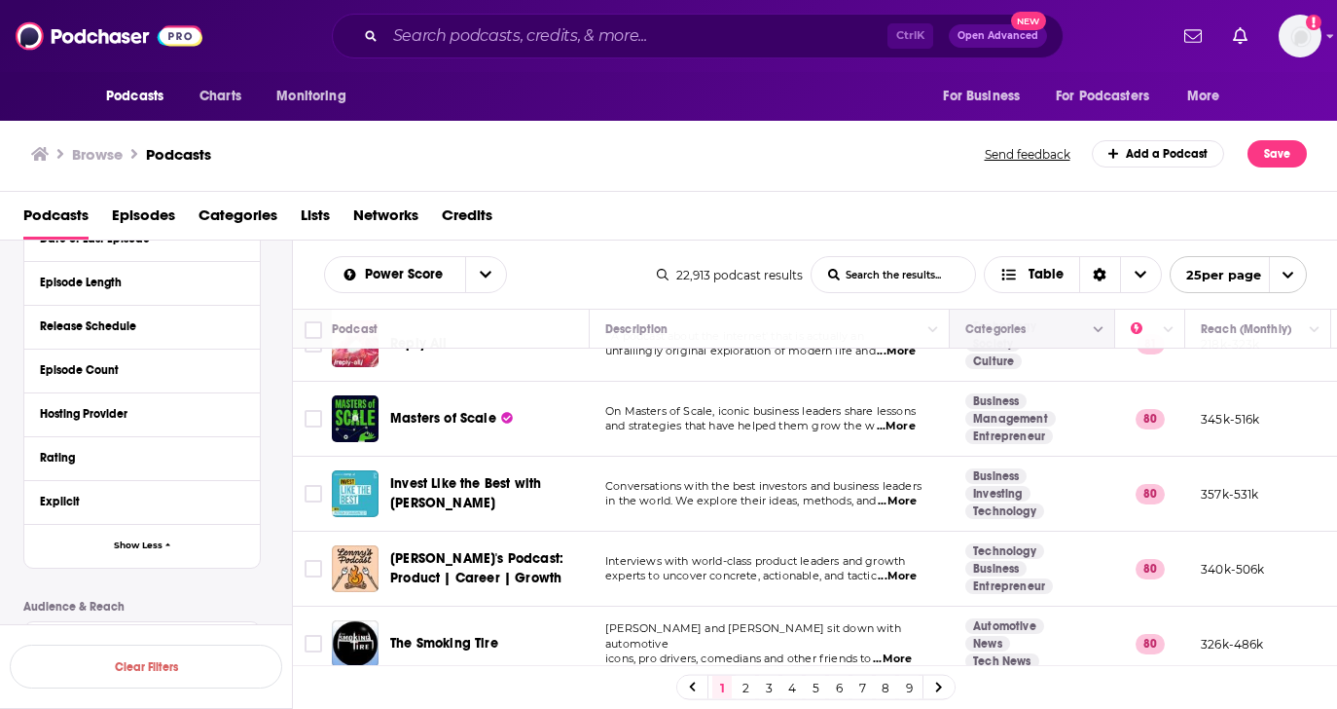
click at [1092, 322] on button "Column Actions" at bounding box center [1098, 329] width 23 height 23
click at [1077, 333] on div at bounding box center [668, 354] width 1337 height 709
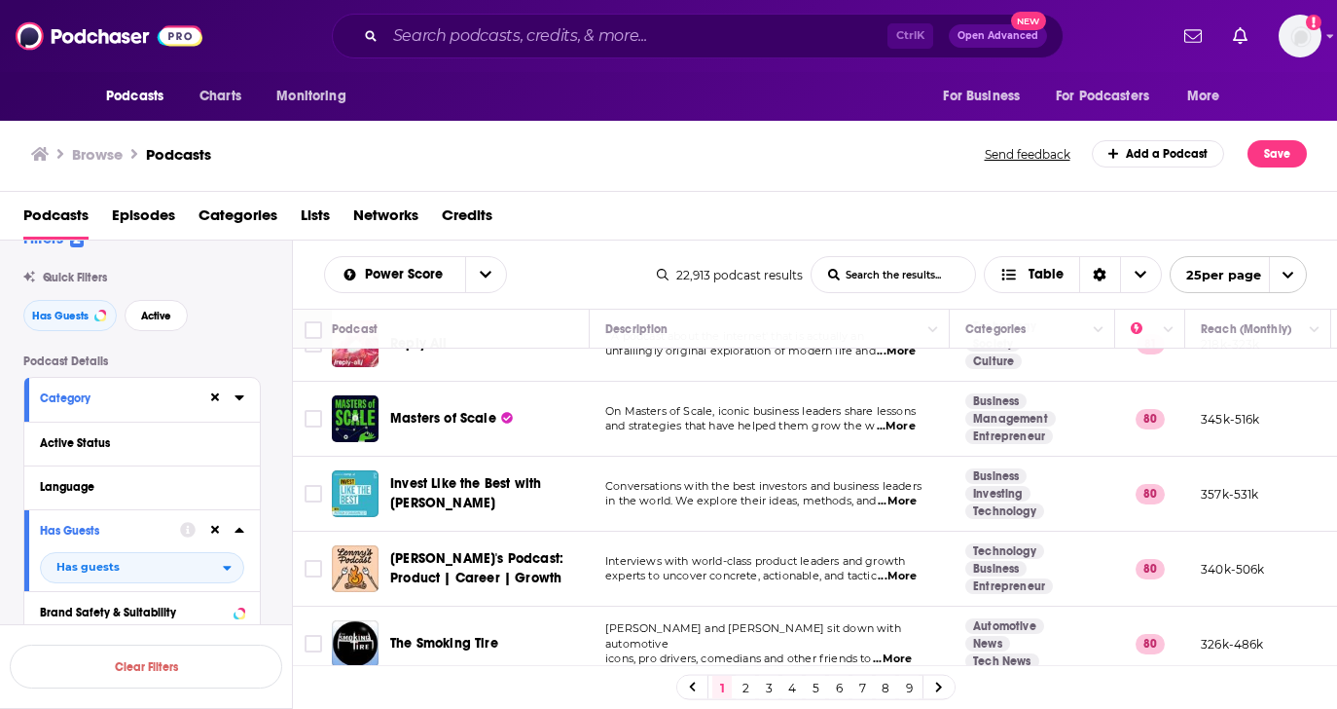
scroll to position [0, 0]
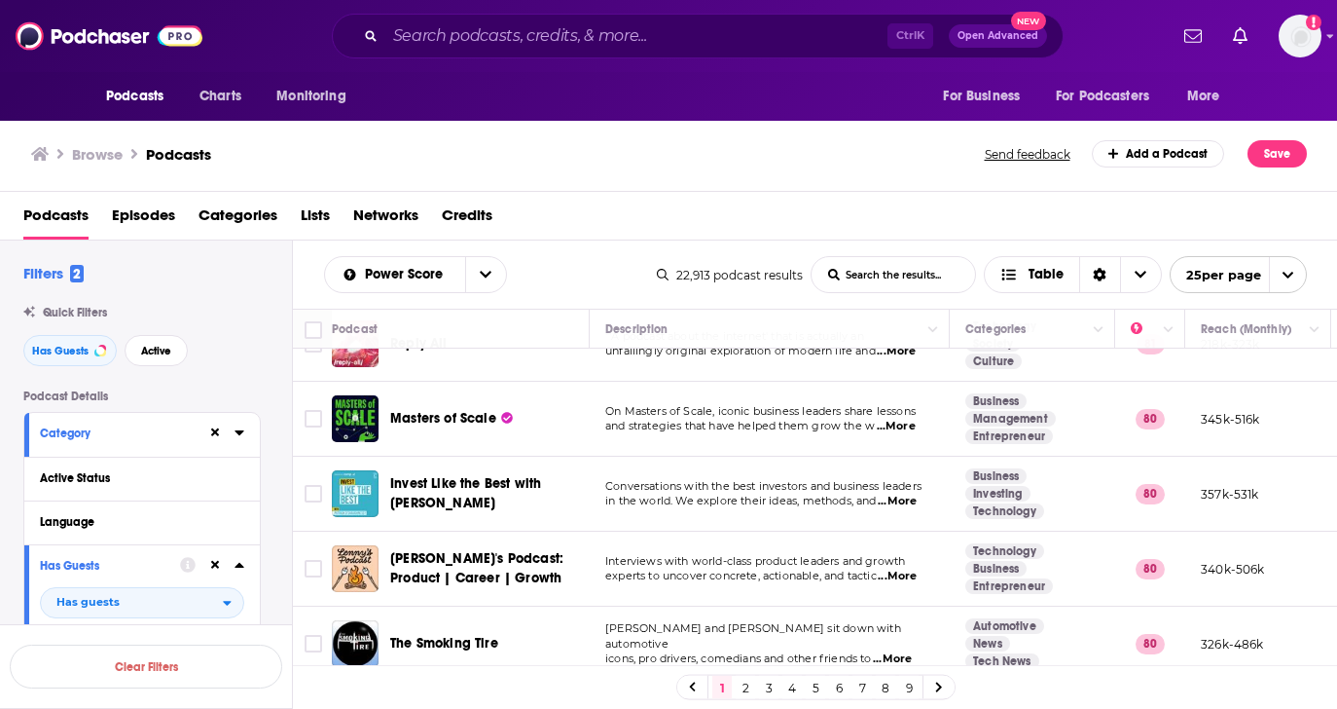
click at [243, 434] on icon at bounding box center [240, 432] width 10 height 16
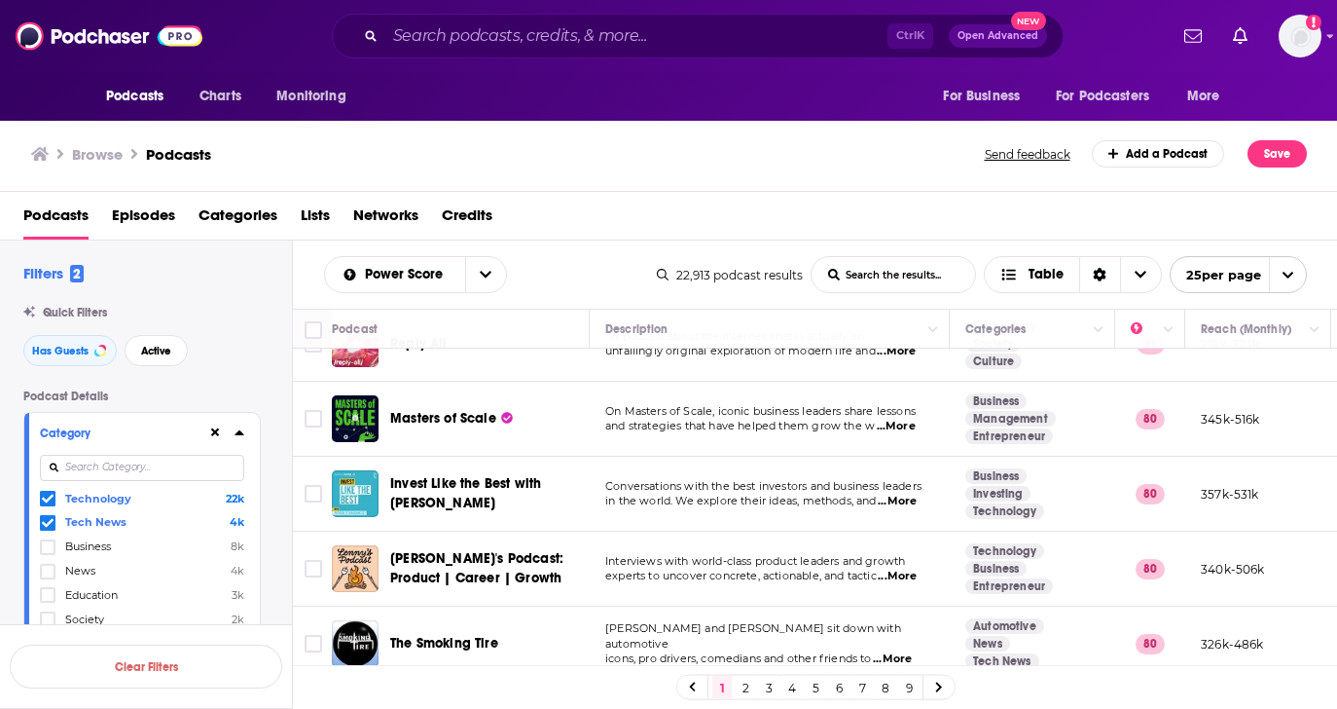
click at [243, 434] on icon at bounding box center [239, 432] width 9 height 5
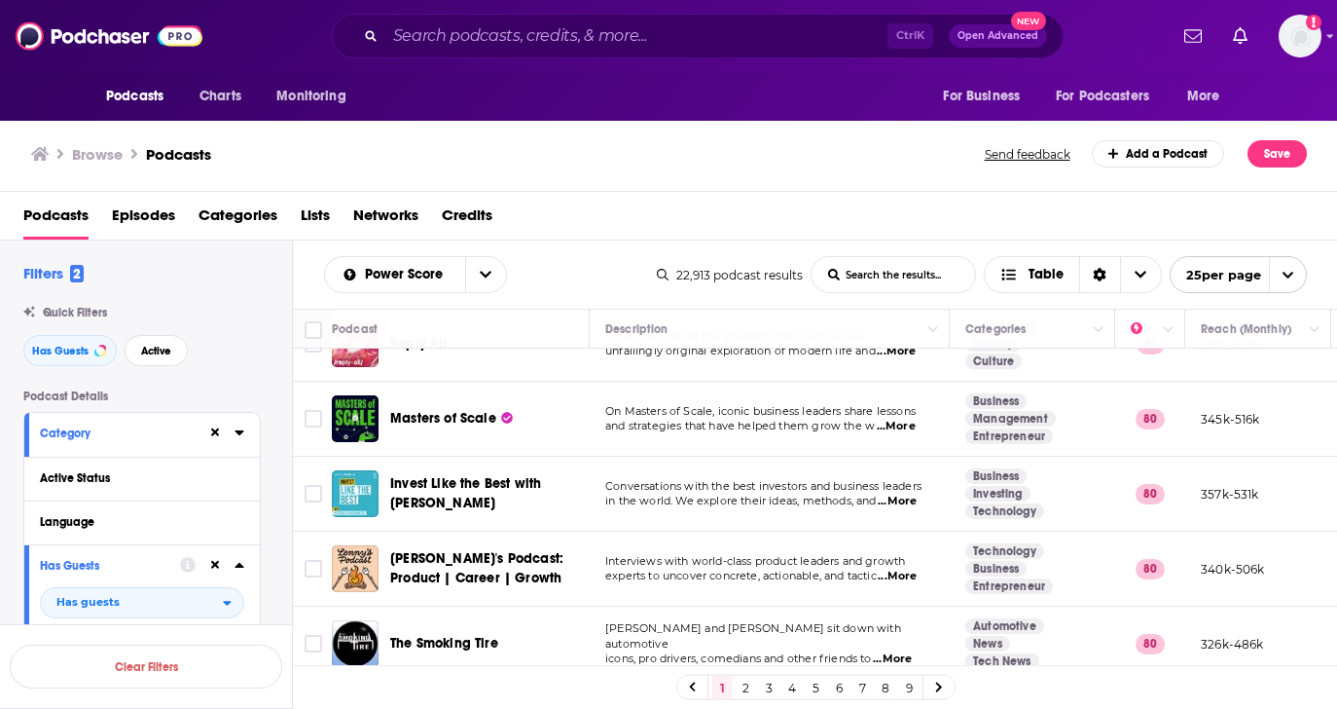
click at [243, 434] on icon at bounding box center [240, 432] width 10 height 16
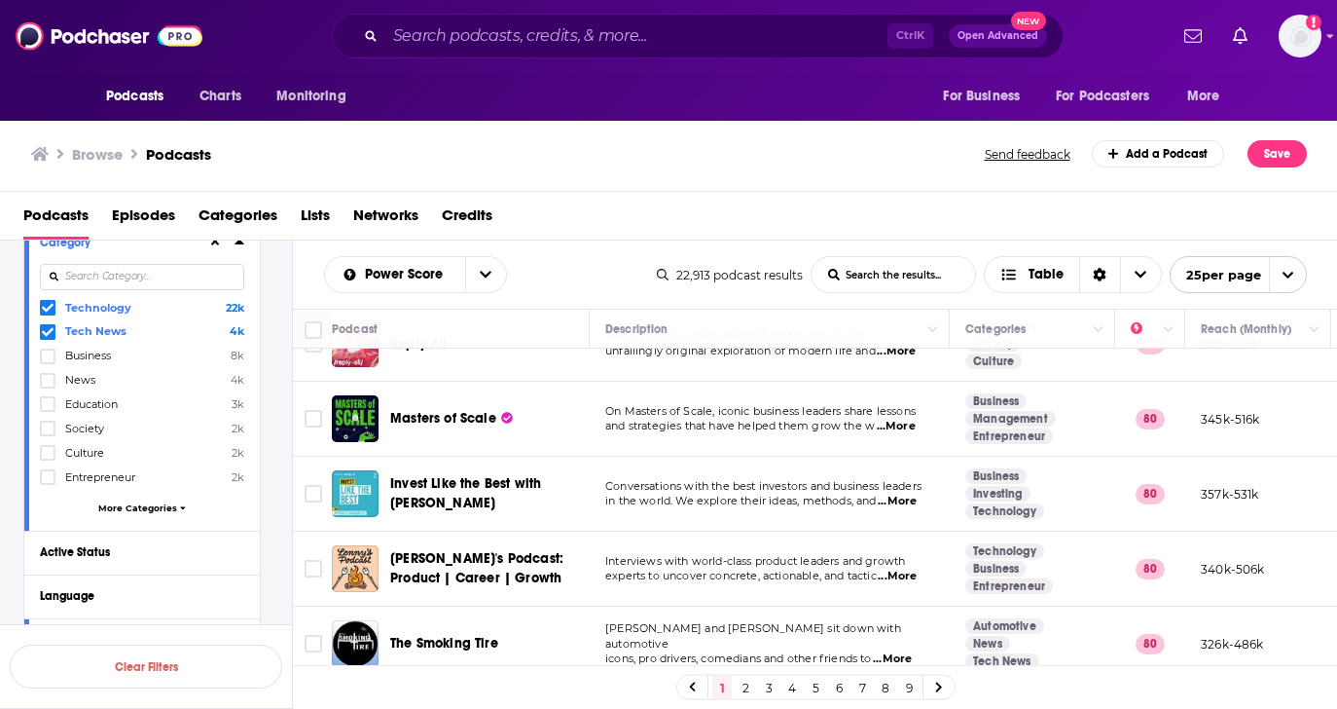
scroll to position [195, 0]
click at [161, 506] on span "More Categories" at bounding box center [137, 503] width 79 height 11
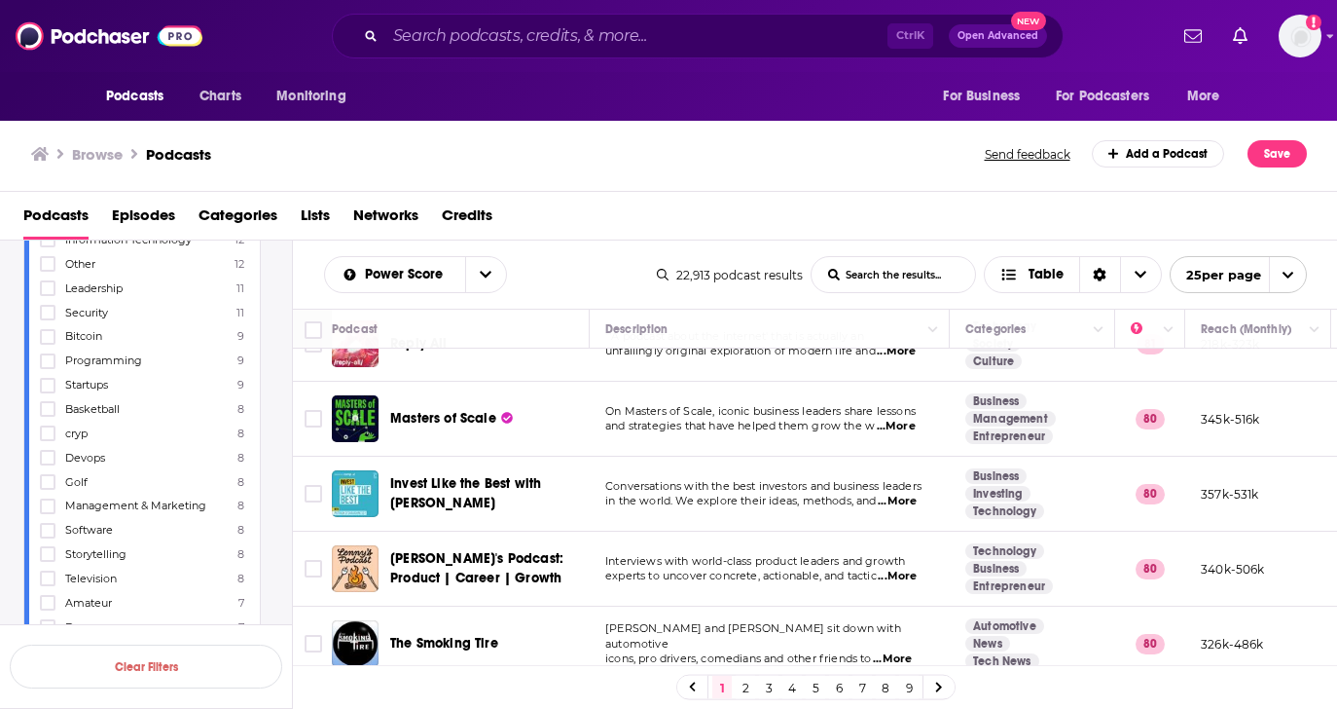
scroll to position [2531, 0]
click at [110, 264] on span "Leadership" at bounding box center [93, 265] width 57 height 14
click at [48, 271] on input "multiSelectOption-leadership-95" at bounding box center [48, 271] width 0 height 0
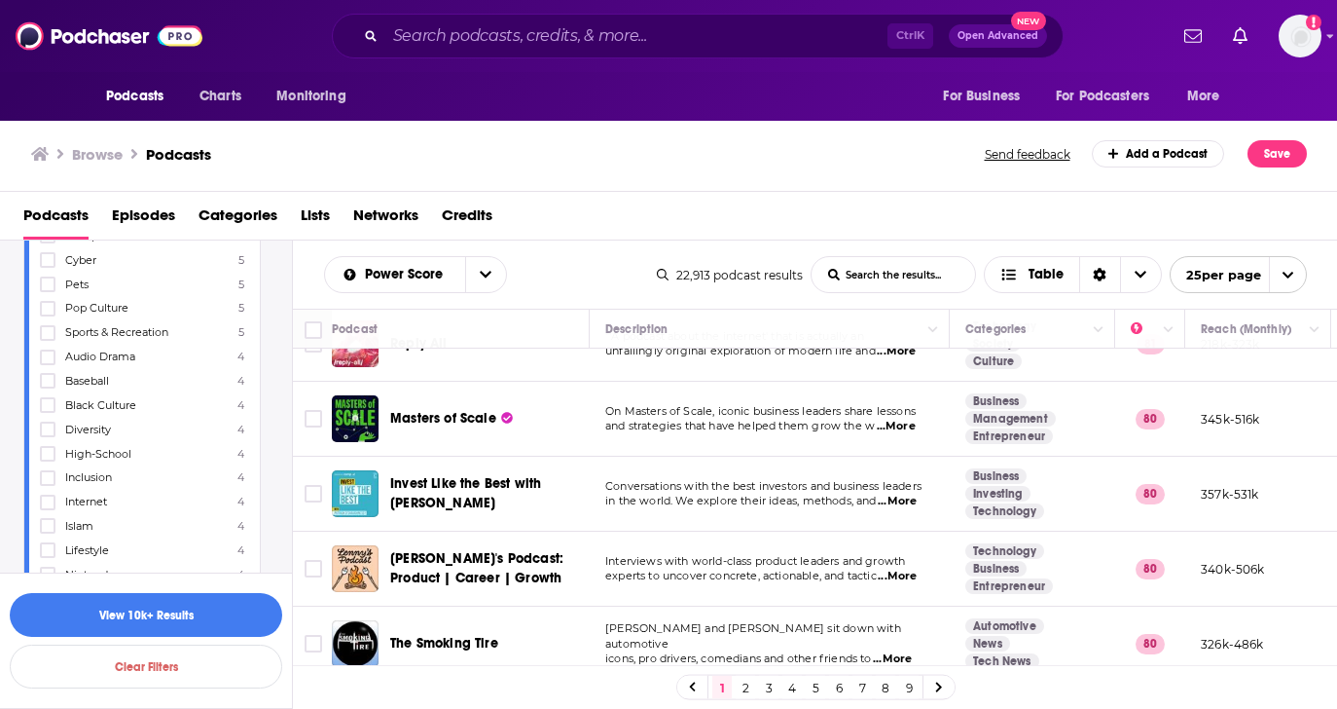
scroll to position [3212, 0]
click at [153, 308] on span "Computer-Hardware" at bounding box center [120, 309] width 110 height 14
click at [48, 314] on input "multiSelectOption-computer-hardware-125" at bounding box center [48, 314] width 0 height 0
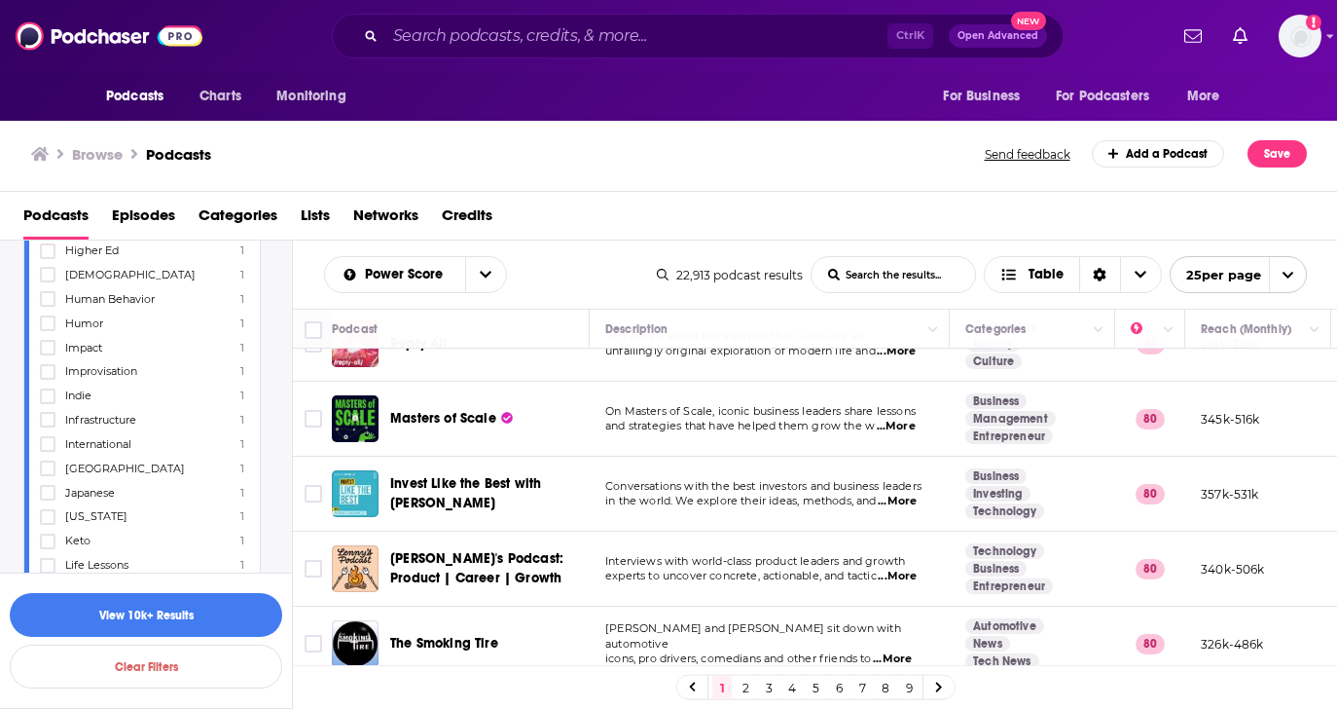
scroll to position [6230, 0]
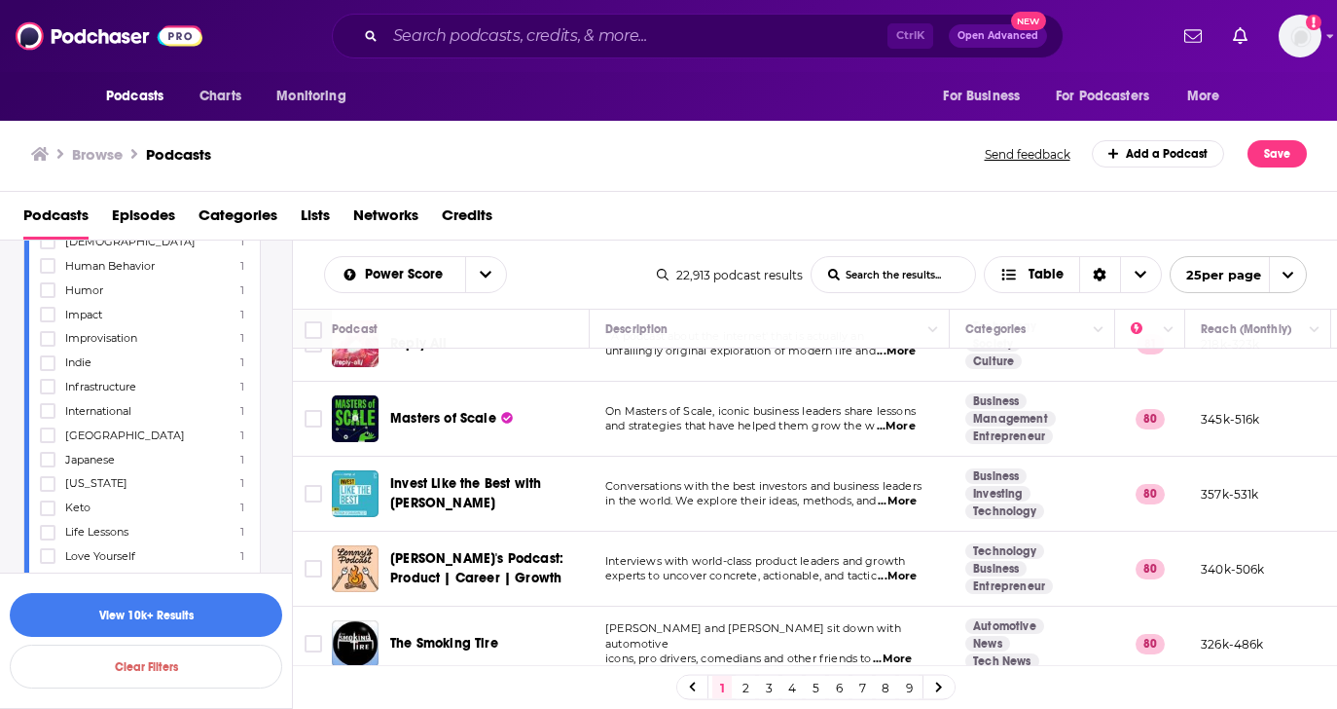
click at [129, 391] on span "Infrastructure" at bounding box center [100, 387] width 71 height 14
click at [48, 392] on input "multiSelectOption-infrastructure-253" at bounding box center [48, 392] width 0 height 0
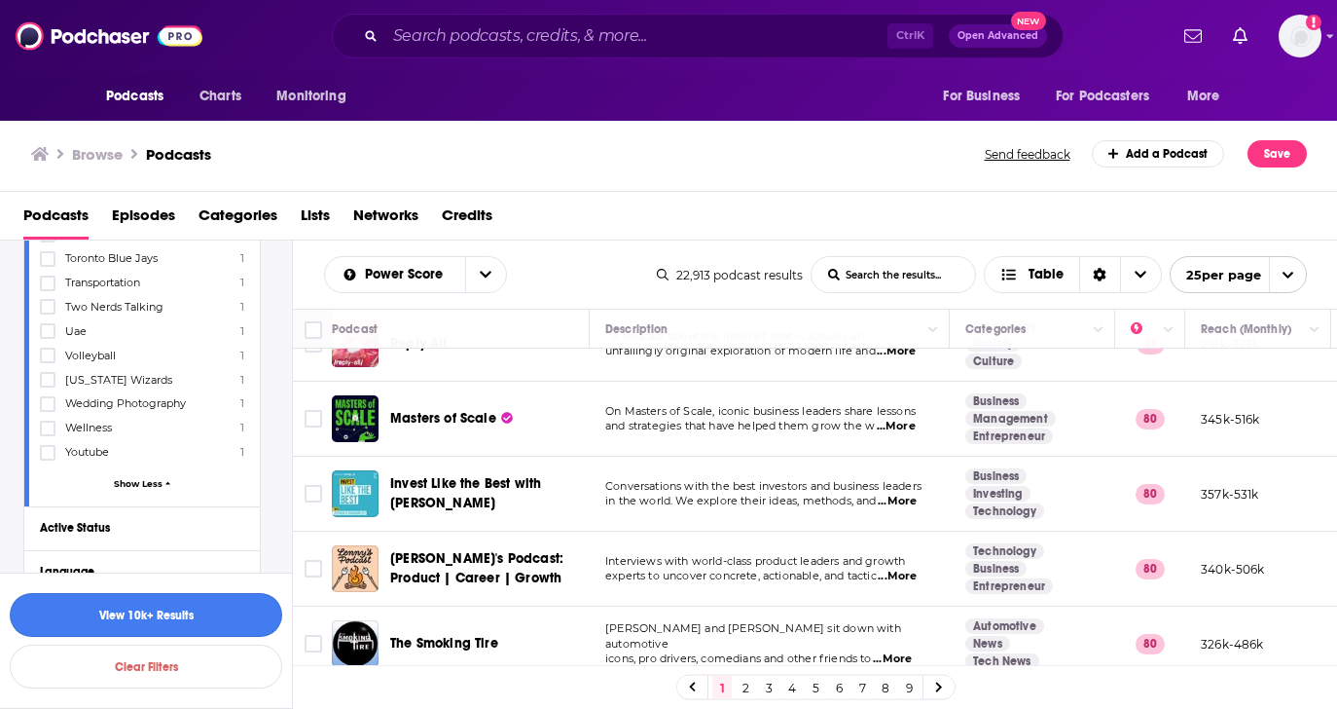
click at [179, 615] on button "View 10k+ Results" at bounding box center [146, 615] width 273 height 44
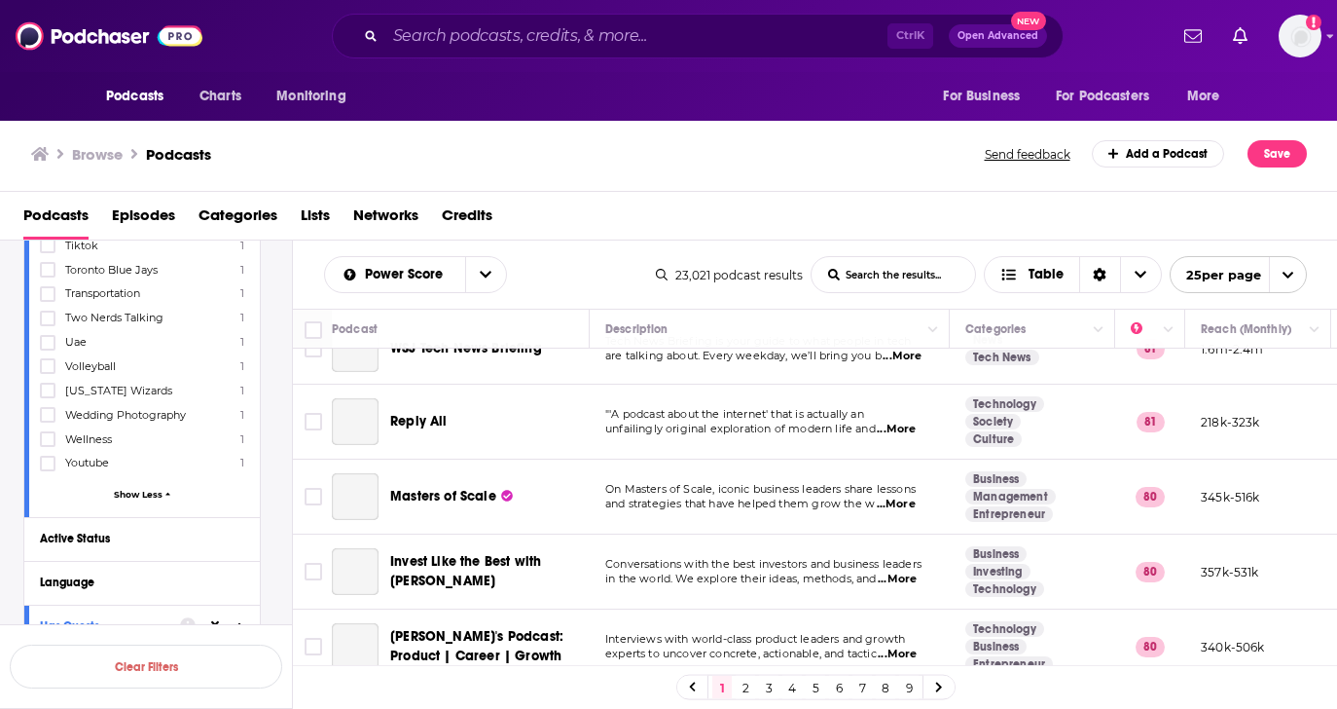
scroll to position [1551, 0]
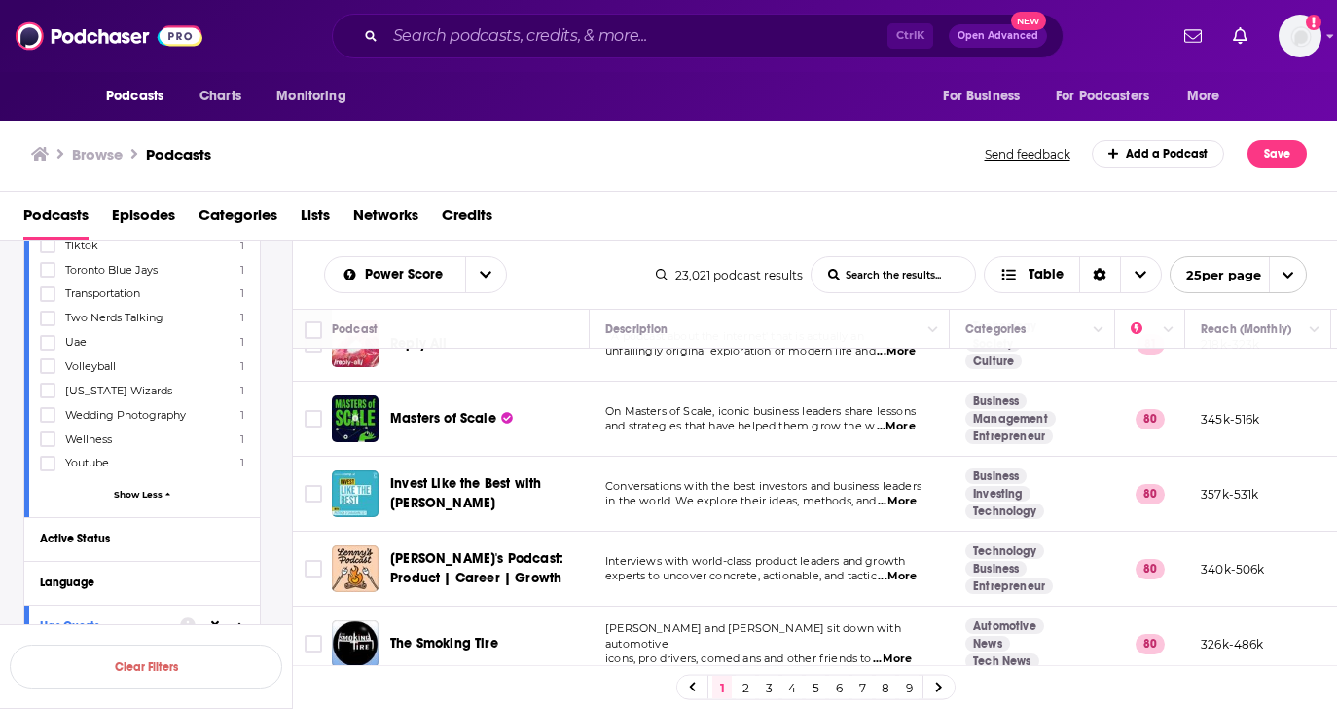
click at [740, 691] on link "2" at bounding box center [745, 687] width 19 height 23
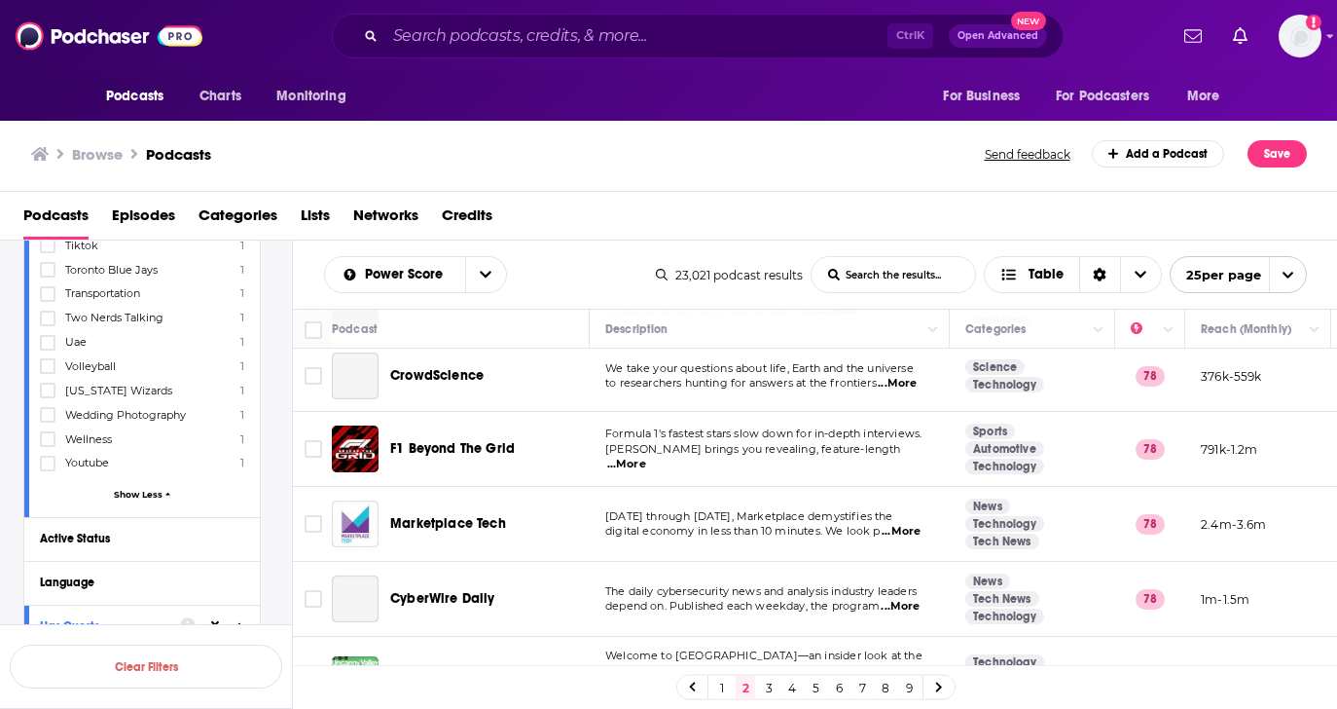
scroll to position [389, 0]
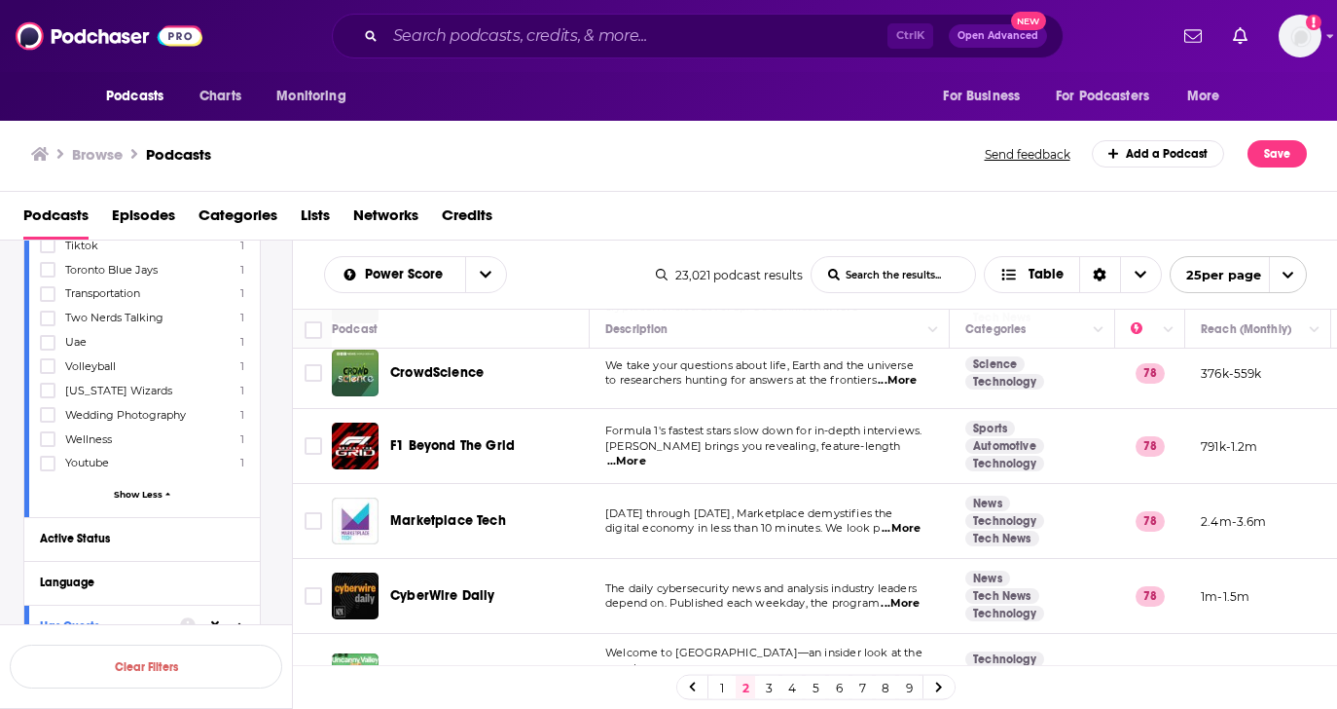
click at [899, 528] on span "...More" at bounding box center [901, 529] width 39 height 16
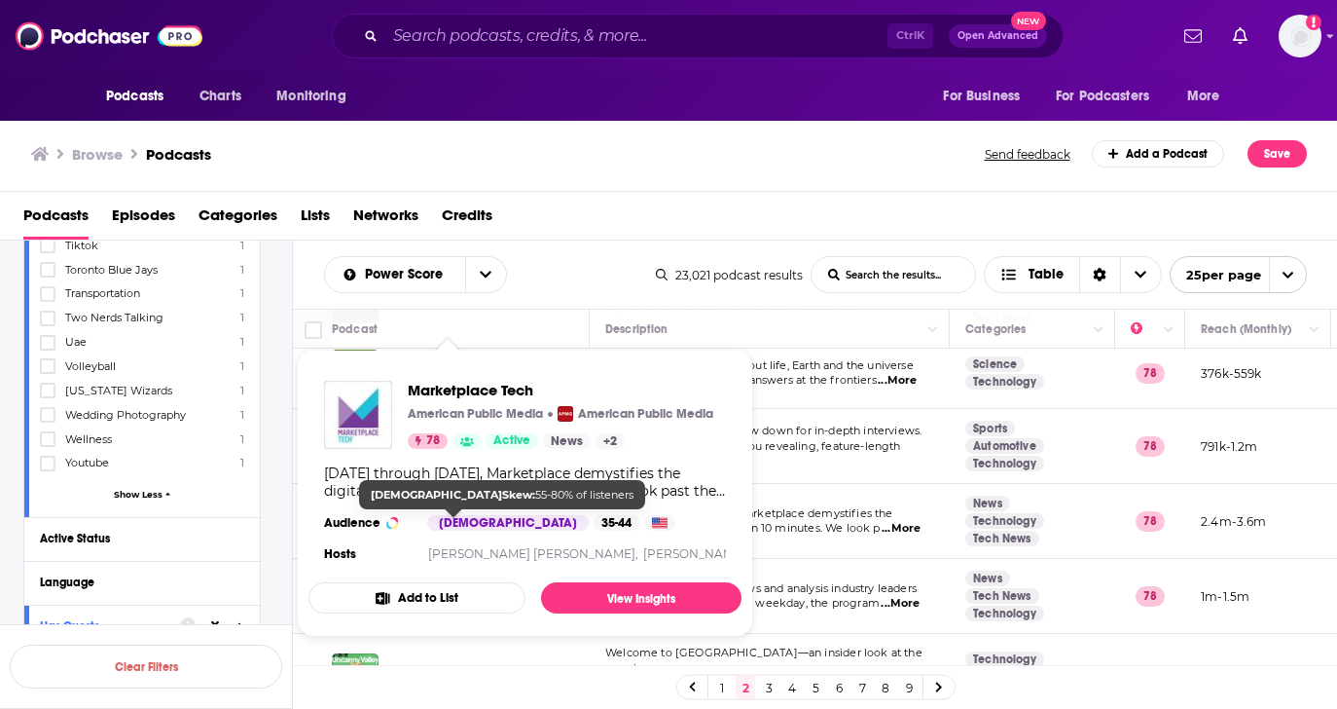
drag, startPoint x: 455, startPoint y: 518, endPoint x: 835, endPoint y: 515, distance: 380.6
click at [835, 515] on span "[DATE] through [DATE], Marketplace demystifies the" at bounding box center [749, 513] width 288 height 14
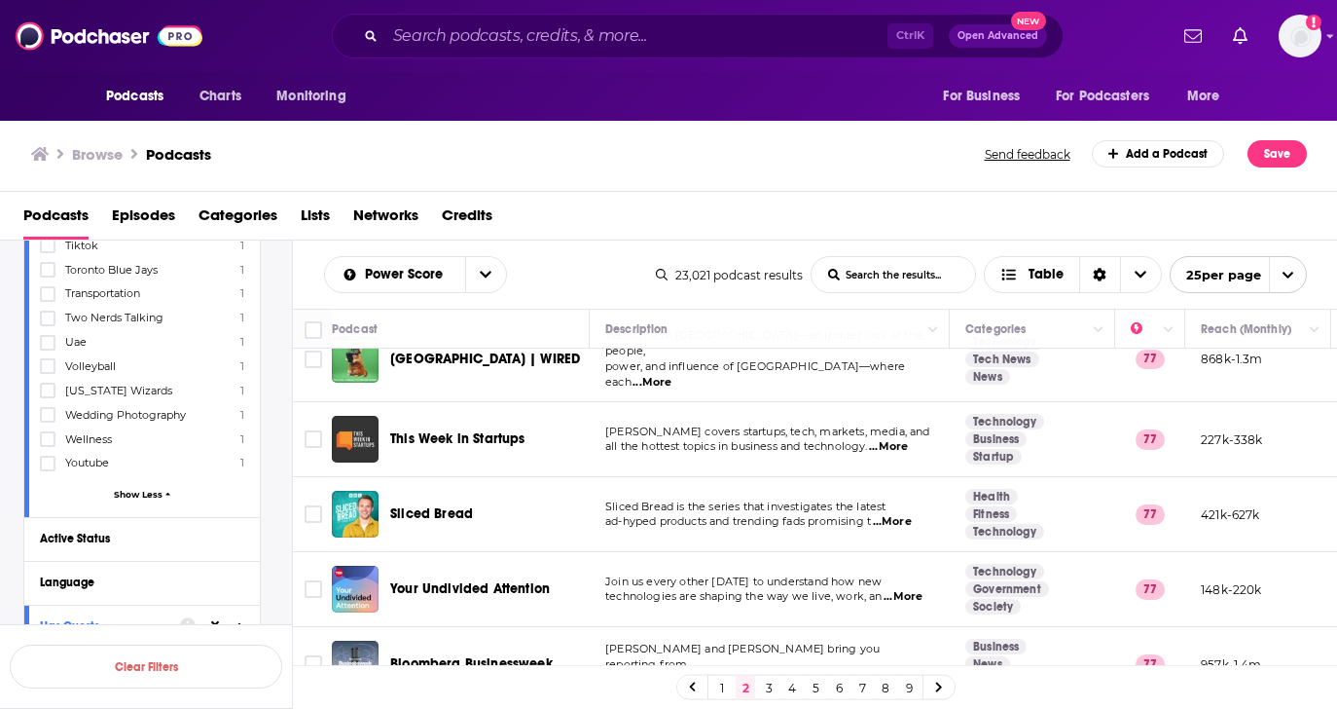
scroll to position [779, 0]
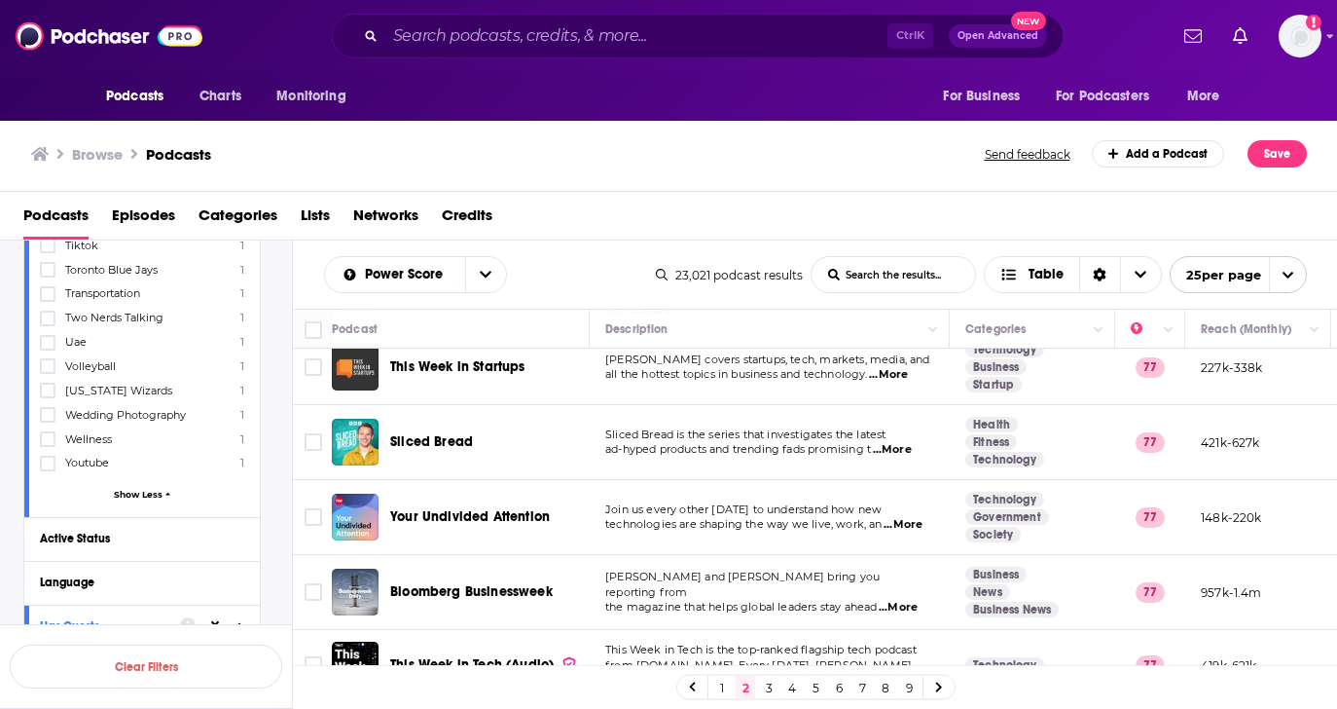
click at [921, 517] on span "...More" at bounding box center [903, 525] width 39 height 16
click at [838, 517] on span "technologies are shaping the way we live, work, an" at bounding box center [743, 524] width 277 height 14
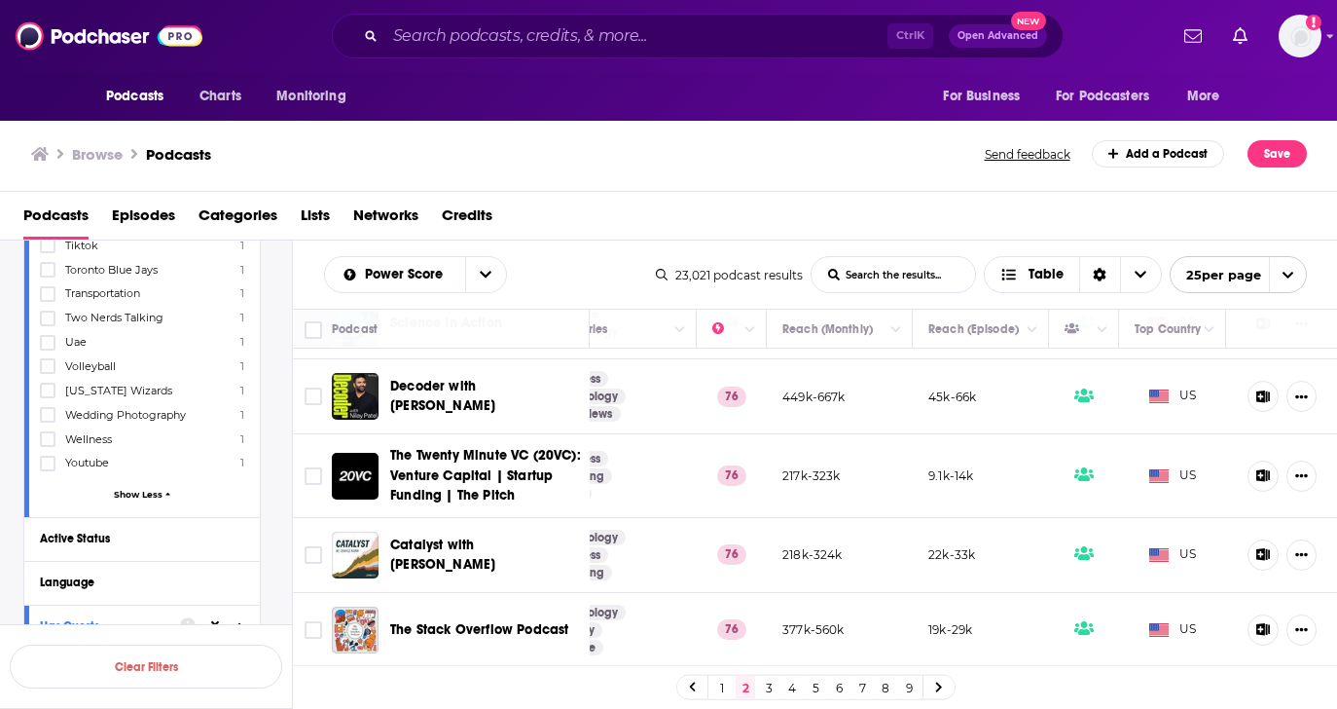
scroll to position [8197, 0]
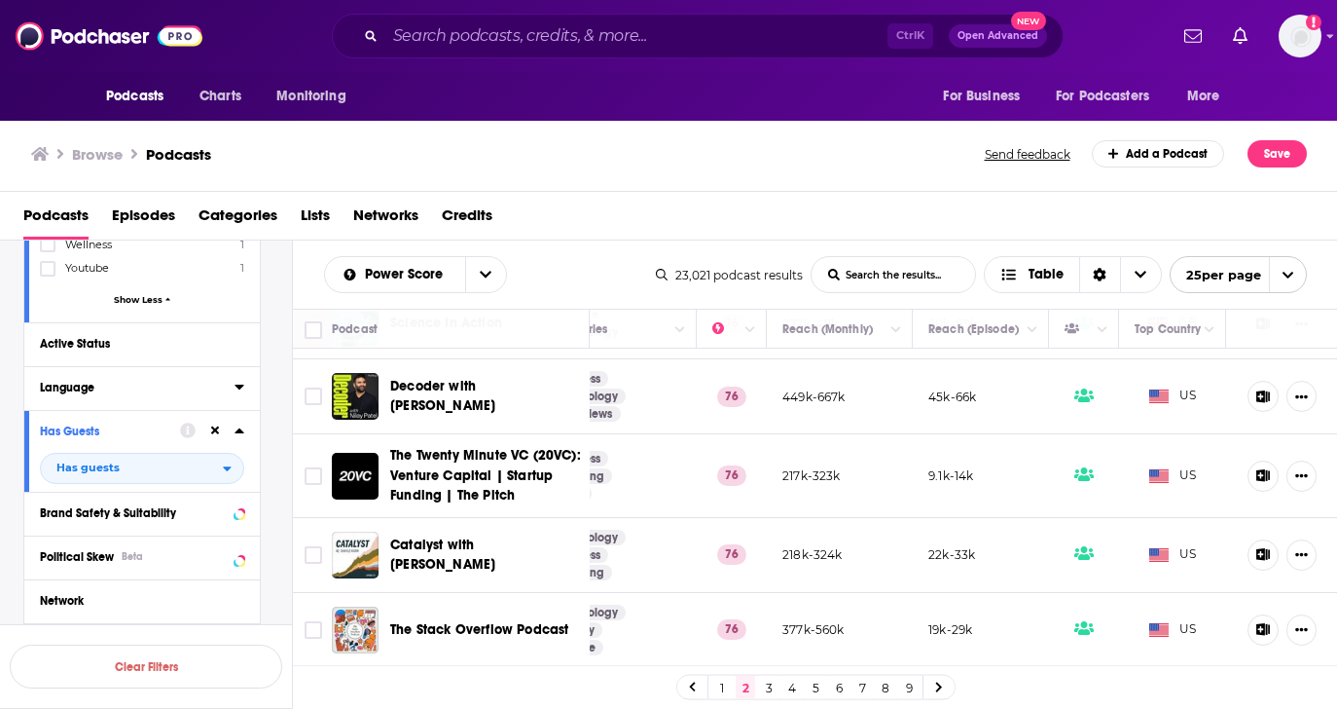
click at [135, 381] on div "Language" at bounding box center [131, 388] width 182 height 14
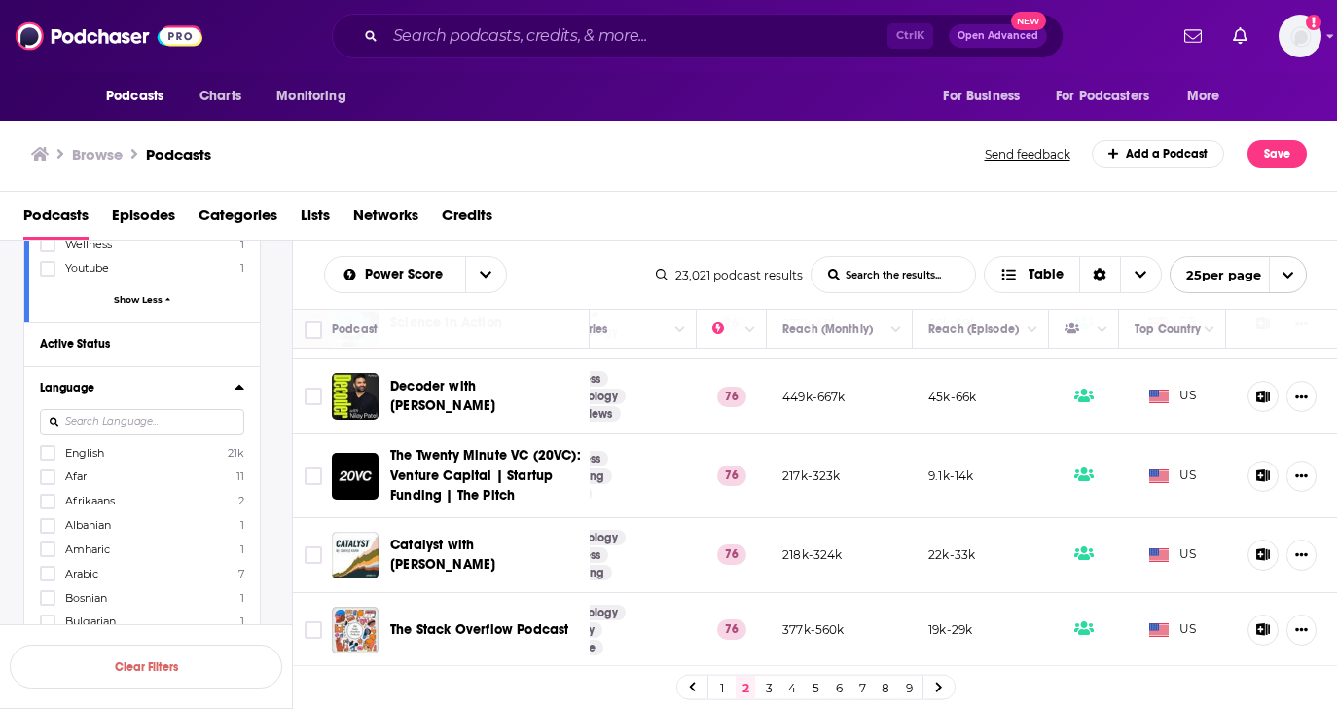
click at [238, 379] on icon at bounding box center [240, 387] width 10 height 16
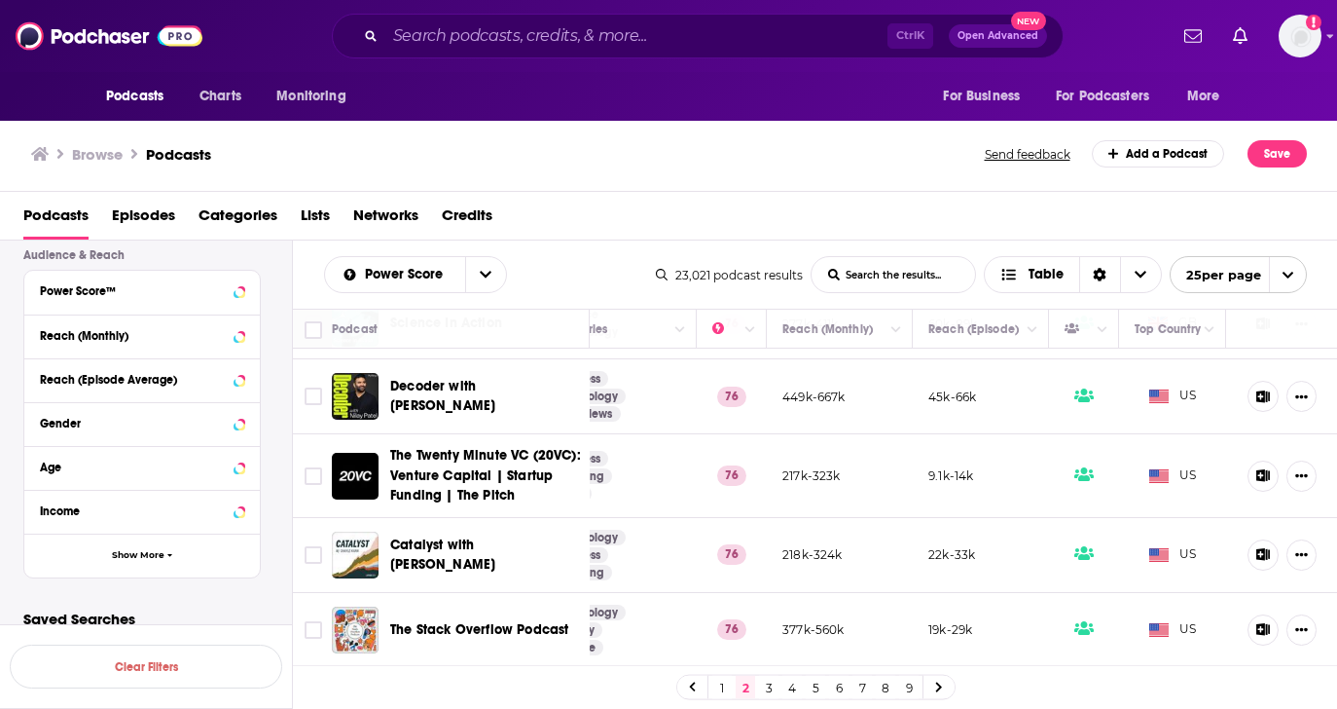
scroll to position [9001, 0]
click at [1289, 158] on button "Save" at bounding box center [1277, 153] width 59 height 27
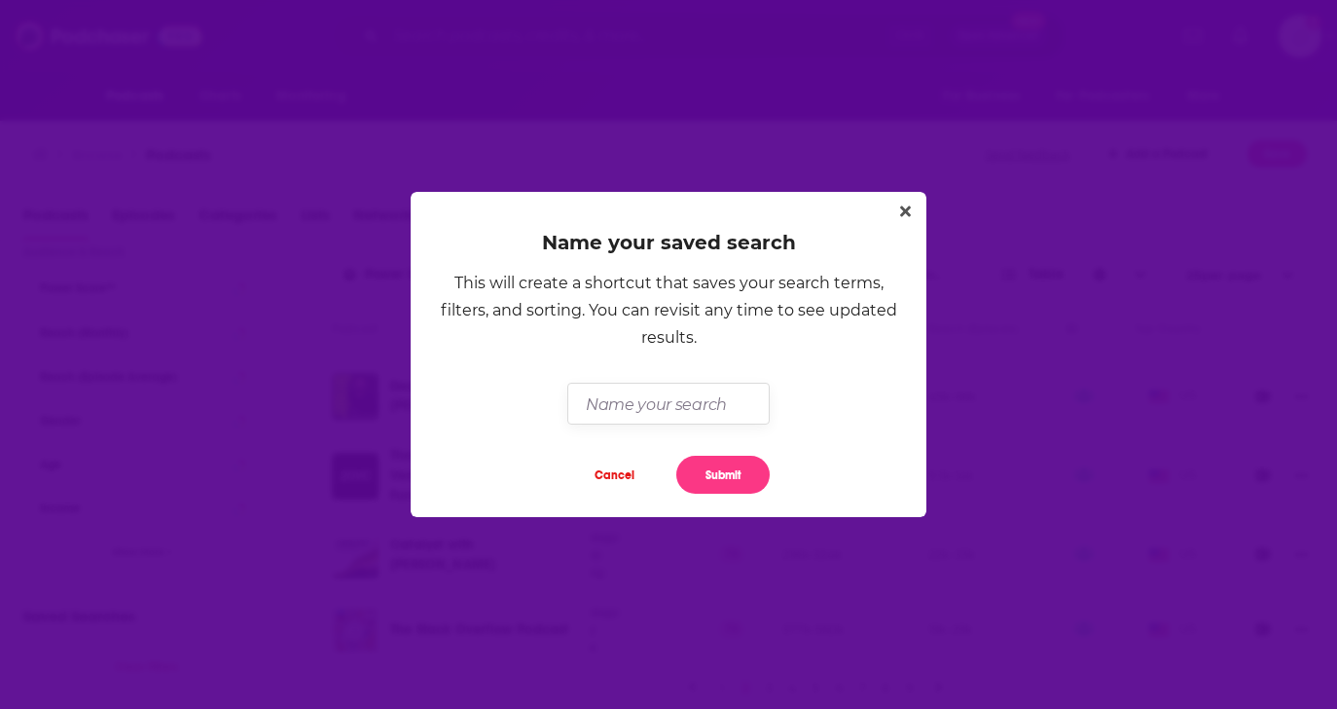
click at [716, 405] on input "Dialog" at bounding box center [667, 404] width 201 height 42
type input "For Zebra APAC"
click at [715, 470] on button "Submit" at bounding box center [723, 475] width 93 height 38
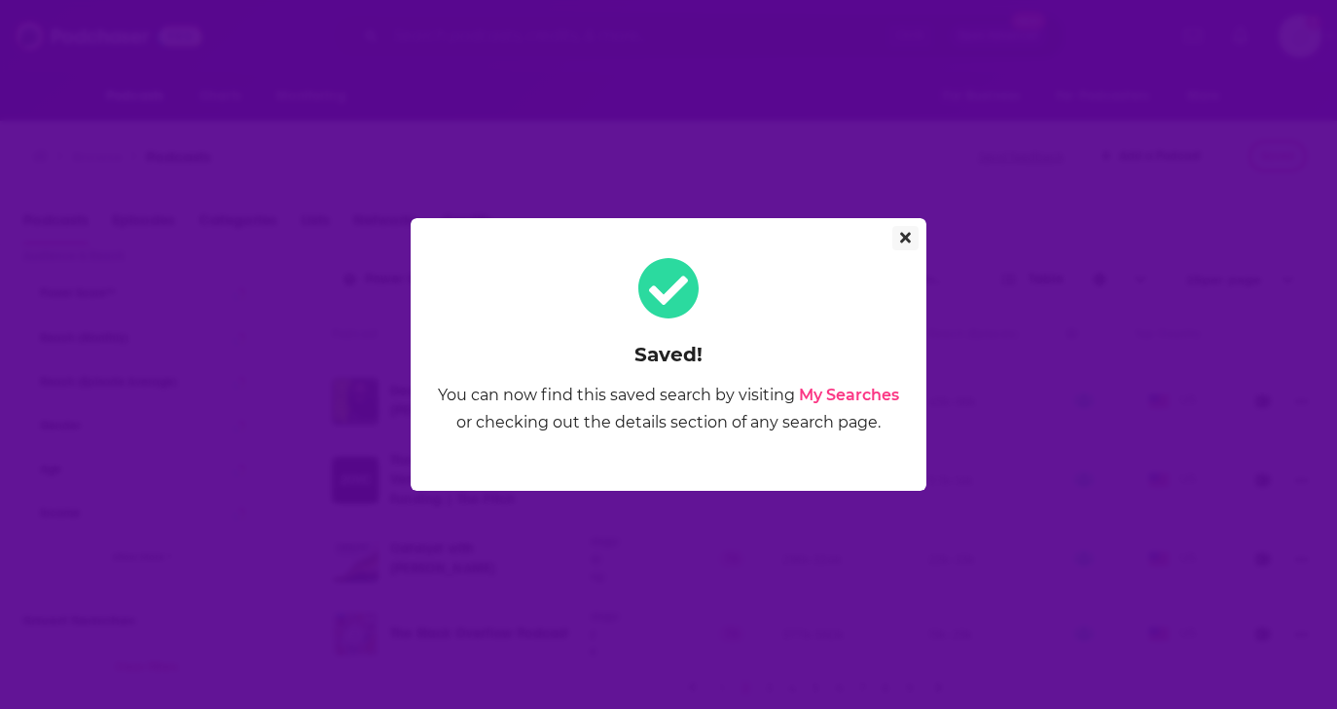
click at [902, 236] on icon "Close" at bounding box center [905, 238] width 11 height 11
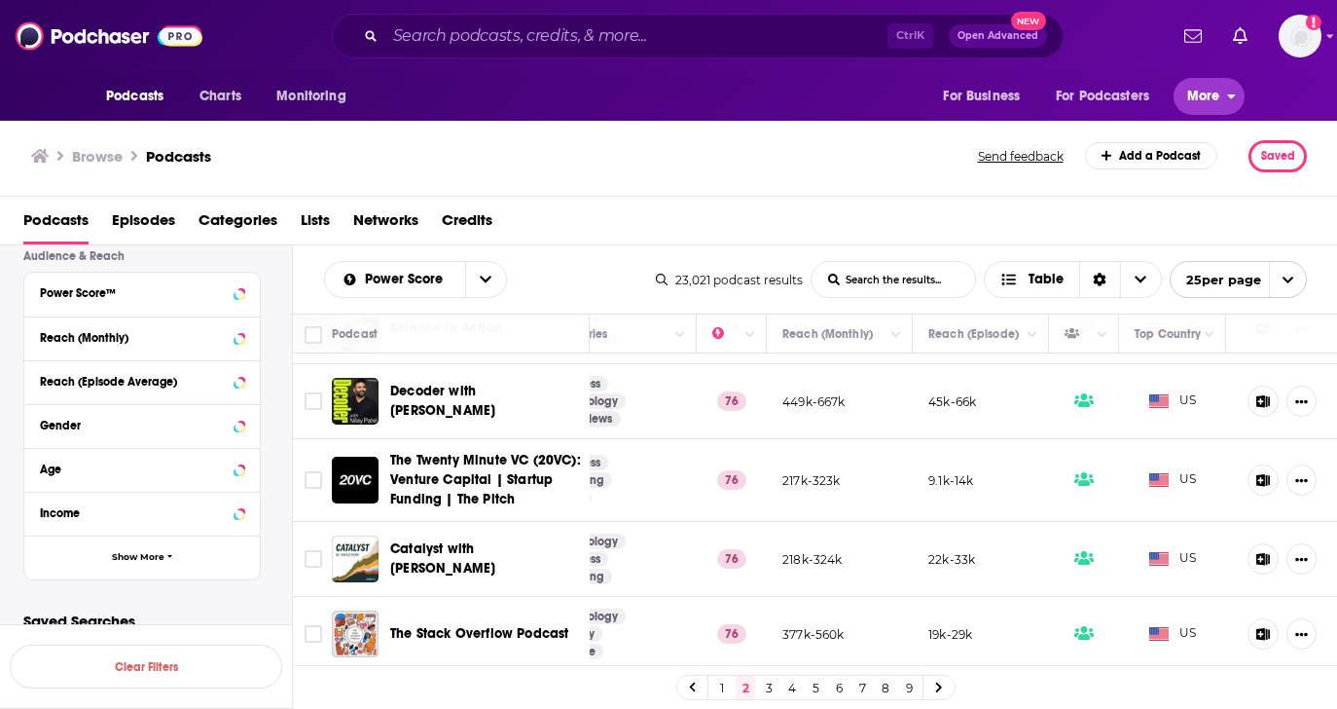
click at [1211, 106] on span "More" at bounding box center [1204, 96] width 33 height 27
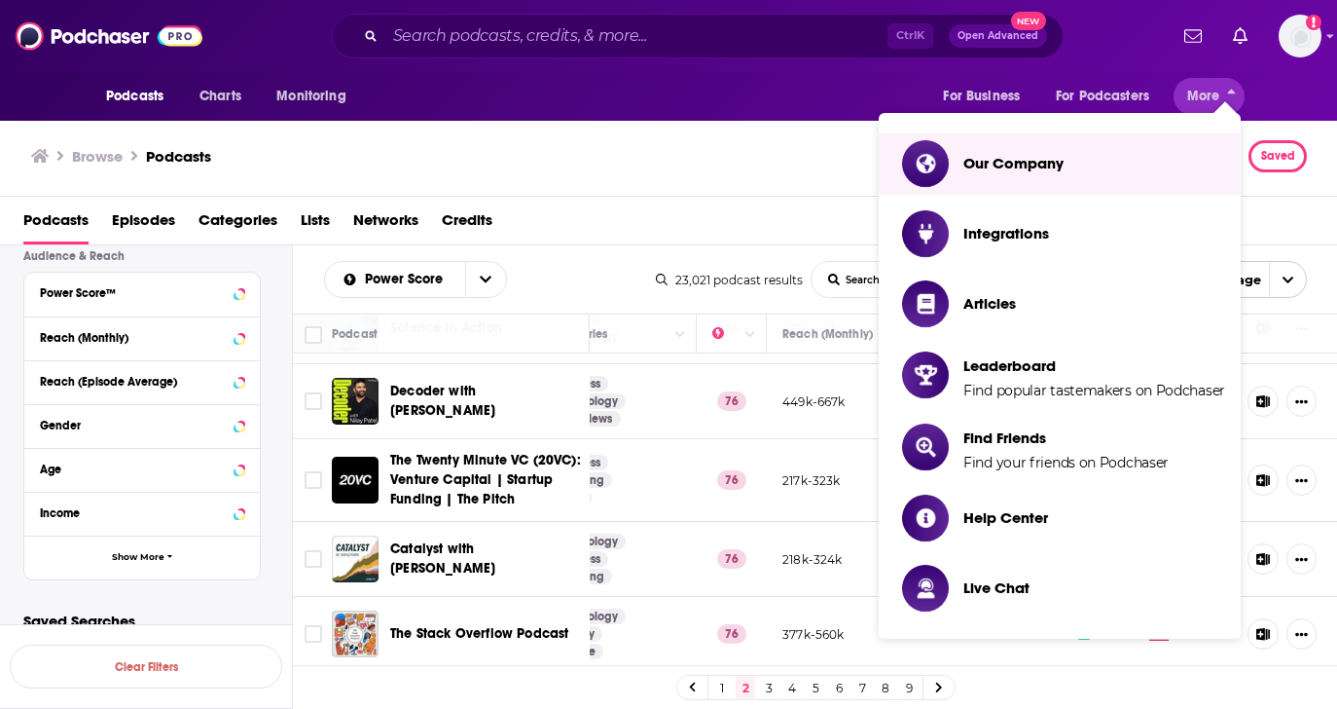
click at [686, 165] on div "Browse Podcasts" at bounding box center [505, 156] width 949 height 32
